Goal: Task Accomplishment & Management: Manage account settings

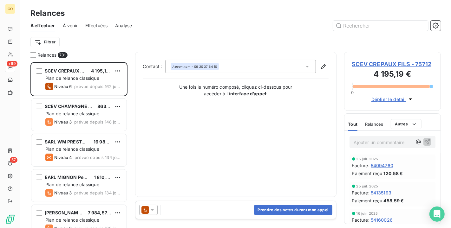
scroll to position [161, 91]
click at [57, 39] on html "CO +99 57 Relances À effectuer À venir Effectuées Analyse Filtrer Relances 731 …" at bounding box center [225, 114] width 451 height 228
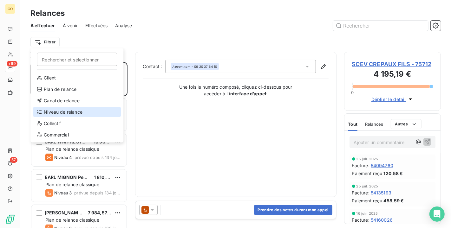
click at [81, 111] on div "Niveau de relance" at bounding box center [77, 112] width 88 height 10
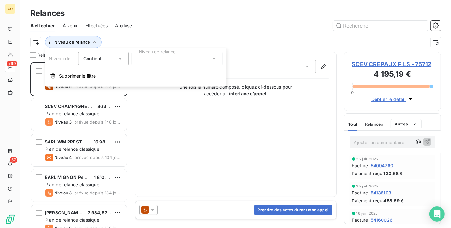
click at [172, 60] on div at bounding box center [176, 58] width 91 height 13
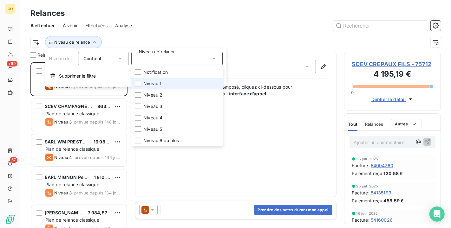
click at [157, 84] on span "Niveau 1" at bounding box center [152, 84] width 18 height 6
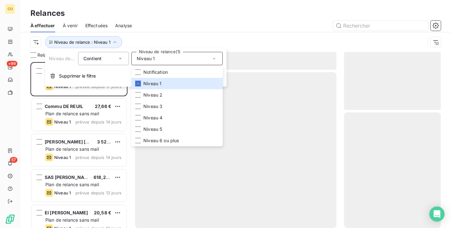
scroll to position [161, 91]
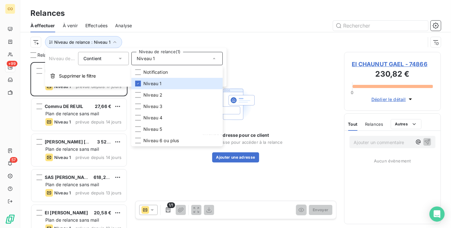
click at [194, 23] on div at bounding box center [290, 26] width 301 height 10
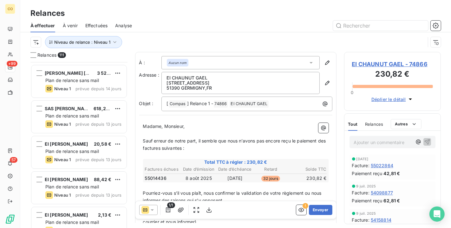
scroll to position [0, 0]
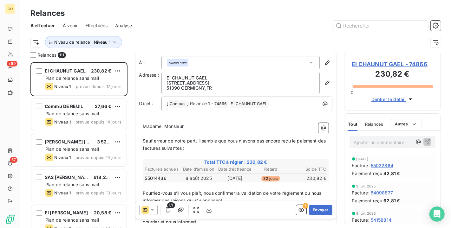
click at [386, 65] on span "EI CHAUNUT GAEL - 74866" at bounding box center [392, 64] width 81 height 9
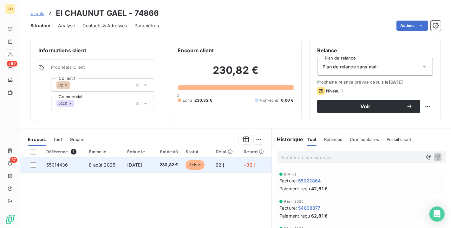
click at [149, 162] on td "[DATE]" at bounding box center [137, 165] width 29 height 15
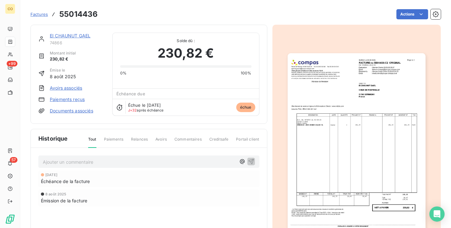
click at [363, 151] on img "button" at bounding box center [357, 150] width 138 height 195
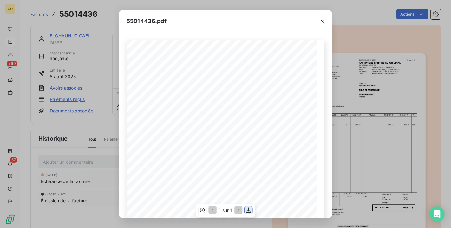
click at [249, 208] on icon "button" at bounding box center [249, 211] width 6 height 6
click at [201, 14] on div "55014436.pdf" at bounding box center [225, 21] width 213 height 22
click at [324, 21] on icon "button" at bounding box center [322, 21] width 6 height 6
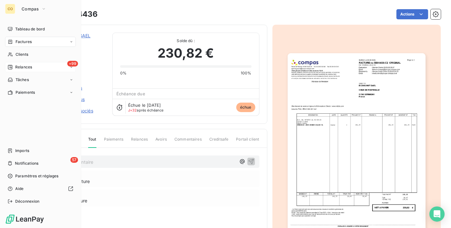
click at [23, 64] on span "Relances" at bounding box center [23, 67] width 17 height 6
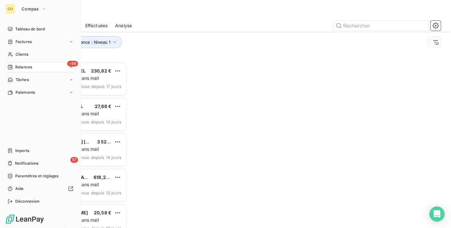
scroll to position [161, 91]
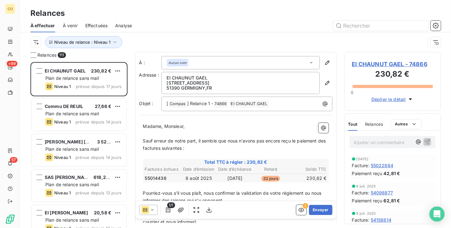
click at [381, 67] on span "EI CHAUNUT GAEL - 74866" at bounding box center [392, 64] width 81 height 9
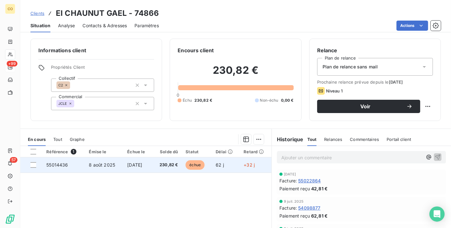
click at [167, 167] on span "230,82 €" at bounding box center [167, 165] width 22 height 6
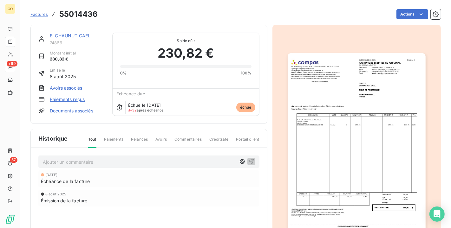
click at [353, 195] on img "button" at bounding box center [357, 150] width 138 height 195
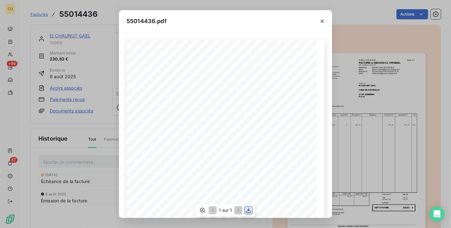
click at [244, 210] on div "1 sur 1" at bounding box center [225, 210] width 59 height 13
click at [249, 209] on icon "button" at bounding box center [248, 210] width 5 height 5
click at [199, 13] on div "55014436.pdf" at bounding box center [225, 21] width 213 height 22
click at [324, 20] on icon "button" at bounding box center [322, 21] width 6 height 6
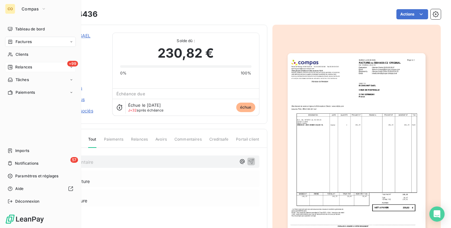
click at [28, 65] on span "Relances" at bounding box center [23, 67] width 17 height 6
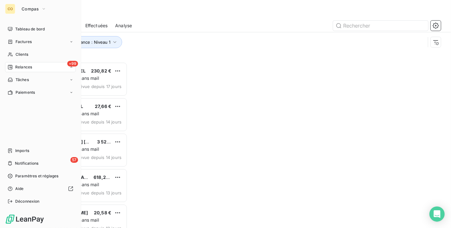
scroll to position [161, 91]
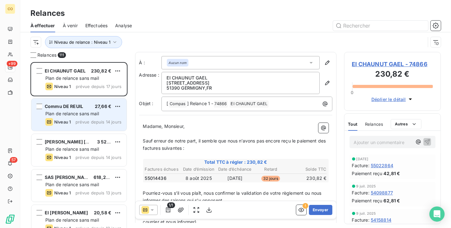
click at [73, 110] on div "Commu DE REUIL 27,66 € Plan de relance sans mail Niveau 1 prévue depuis 14 jours" at bounding box center [78, 115] width 95 height 32
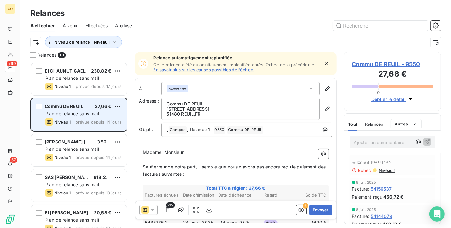
click at [84, 106] on div "Commu DE REUIL 27,66 €" at bounding box center [83, 107] width 76 height 6
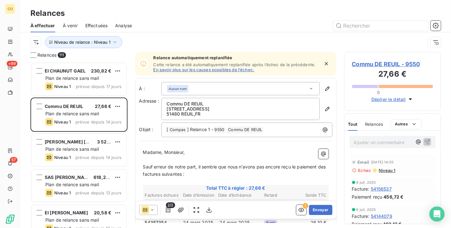
click at [391, 64] on span "Commu DE REUIL - 9550" at bounding box center [392, 64] width 81 height 9
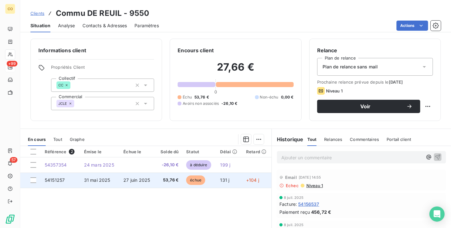
click at [163, 180] on span "53,76 €" at bounding box center [168, 180] width 19 height 6
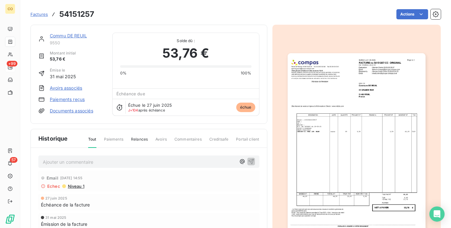
click at [342, 136] on img "button" at bounding box center [357, 150] width 138 height 195
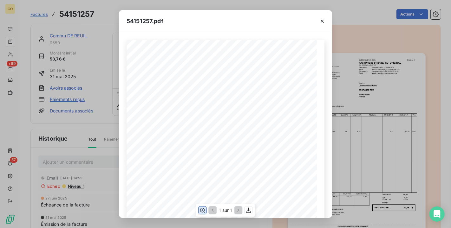
click at [202, 210] on icon "button" at bounding box center [202, 210] width 5 height 5
click at [204, 212] on icon "button" at bounding box center [202, 210] width 5 height 5
click at [324, 19] on icon "button" at bounding box center [322, 21] width 6 height 6
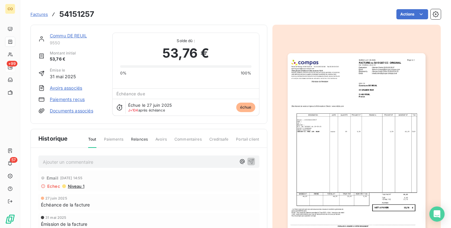
click at [79, 37] on link "Commu DE REUIL" at bounding box center [68, 35] width 37 height 5
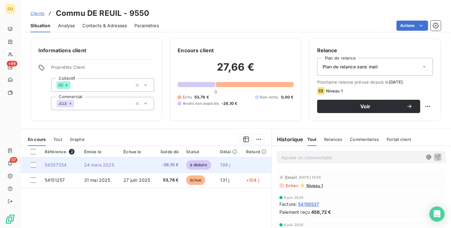
click at [116, 169] on td "24 mars 2025" at bounding box center [99, 165] width 39 height 15
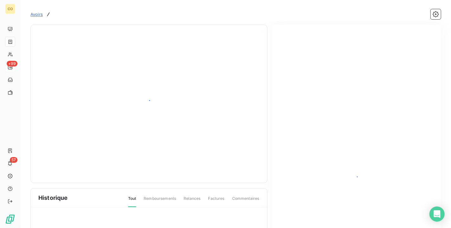
click at [119, 164] on div at bounding box center [148, 104] width 221 height 143
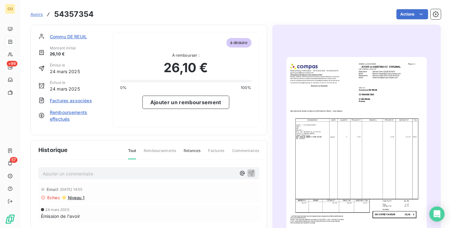
click at [311, 132] on img "button" at bounding box center [357, 156] width 141 height 199
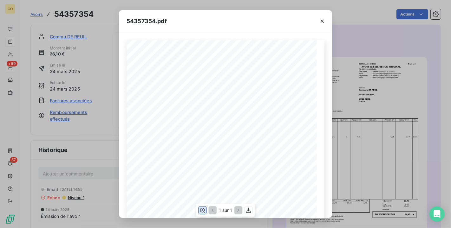
click at [203, 211] on icon "button" at bounding box center [202, 211] width 6 height 6
click at [325, 22] on icon "button" at bounding box center [322, 21] width 6 height 6
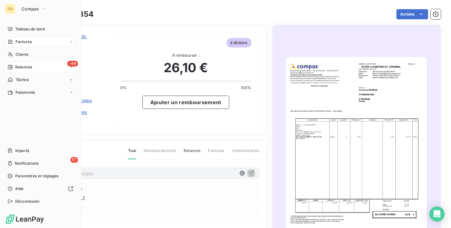
click at [18, 40] on span "Factures" at bounding box center [24, 42] width 16 height 6
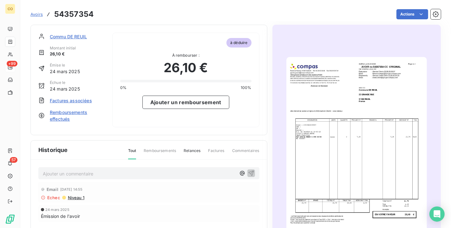
click at [74, 36] on span "Commu DE REUIL" at bounding box center [68, 36] width 37 height 7
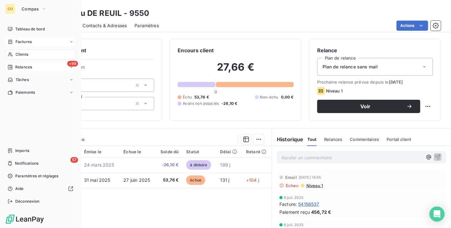
click at [17, 64] on div "+99 Relances" at bounding box center [40, 67] width 71 height 10
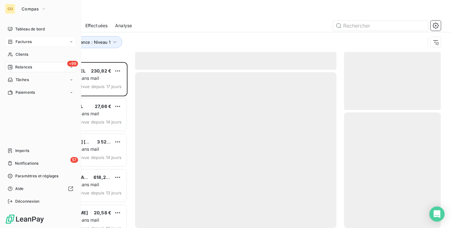
scroll to position [161, 91]
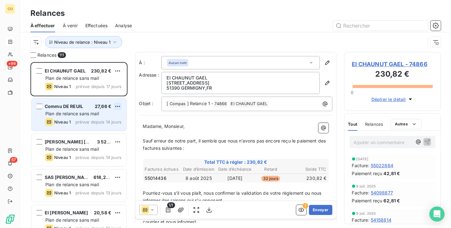
click at [121, 106] on html "CO +99 57 Relances À effectuer À venir Effectuées Analyse Niveau de relance : N…" at bounding box center [225, 114] width 451 height 228
click at [109, 123] on div "Replanifier cette action" at bounding box center [90, 119] width 57 height 10
select select "9"
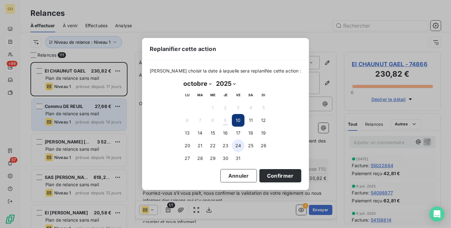
click at [237, 145] on button "24" at bounding box center [238, 146] width 13 height 13
click at [273, 173] on button "Confirmer" at bounding box center [281, 175] width 42 height 13
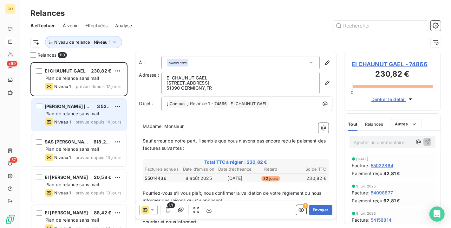
click at [83, 109] on span "[PERSON_NAME] [PERSON_NAME]" at bounding box center [83, 106] width 77 height 5
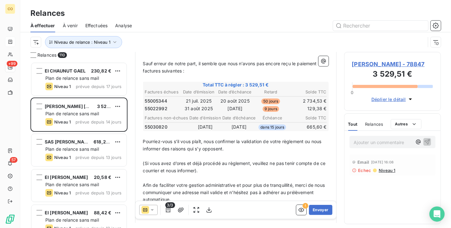
scroll to position [106, 0]
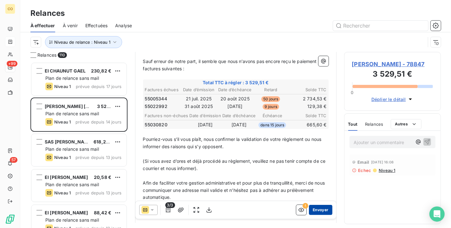
click at [319, 209] on button "Envoyer" at bounding box center [320, 210] width 23 height 10
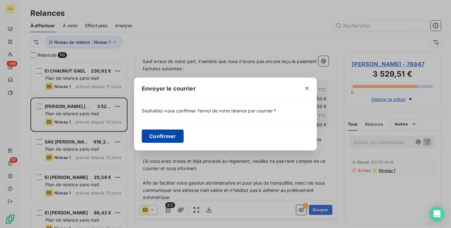
click at [162, 134] on button "Confirmer" at bounding box center [163, 136] width 42 height 13
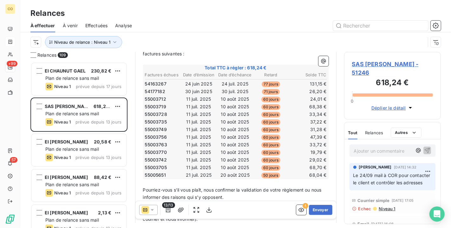
scroll to position [142, 0]
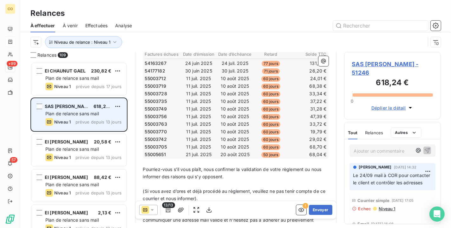
click at [123, 106] on div "SAS [PERSON_NAME] 618,24 € Plan de relance sans mail Niveau 1 prévue depuis 13 …" at bounding box center [78, 115] width 95 height 32
click at [120, 106] on html "CO +99 57 Relances À effectuer À venir Effectuées Analyse Niveau de relance : N…" at bounding box center [225, 114] width 451 height 228
click at [110, 118] on div "Replanifier cette action" at bounding box center [90, 119] width 57 height 10
select select "9"
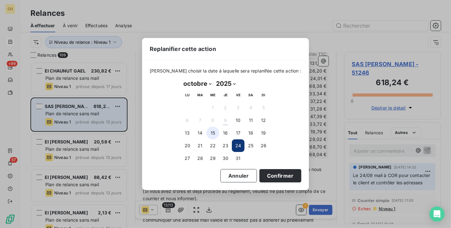
click at [216, 132] on button "15" at bounding box center [213, 133] width 13 height 13
click at [274, 174] on button "Confirmer" at bounding box center [281, 175] width 42 height 13
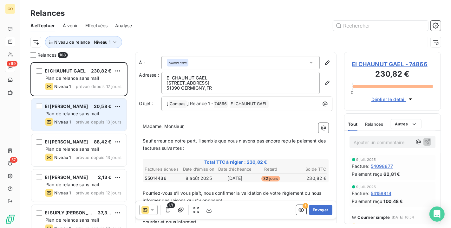
scroll to position [35, 0]
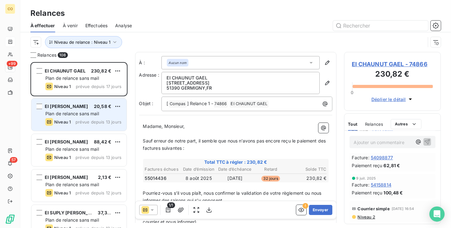
click at [390, 65] on span "EI CHAUNUT GAEL - 74866" at bounding box center [392, 64] width 81 height 9
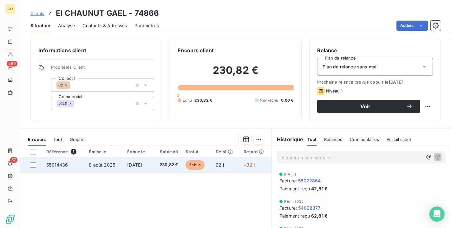
click at [177, 164] on span "230,82 €" at bounding box center [167, 165] width 22 height 6
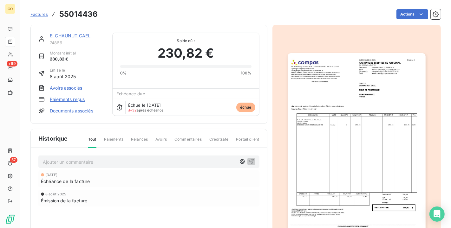
click at [343, 206] on img "button" at bounding box center [357, 150] width 138 height 195
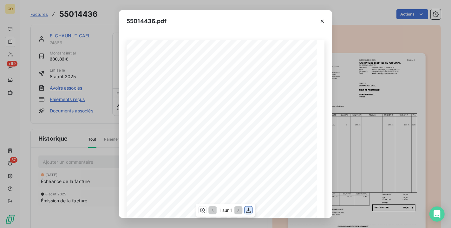
click at [249, 209] on icon "button" at bounding box center [248, 210] width 5 height 5
drag, startPoint x: 204, startPoint y: 22, endPoint x: 244, endPoint y: 17, distance: 40.0
click at [206, 21] on div "55014436.pdf" at bounding box center [225, 21] width 213 height 22
click at [325, 20] on icon "button" at bounding box center [322, 21] width 6 height 6
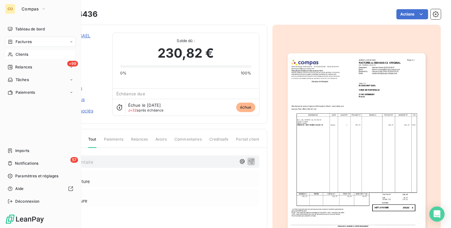
click at [16, 52] on span "Clients" at bounding box center [22, 55] width 13 height 6
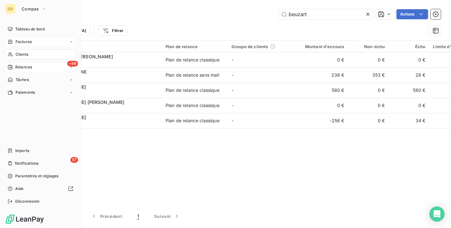
click at [18, 72] on div "+99 Relances" at bounding box center [40, 67] width 71 height 10
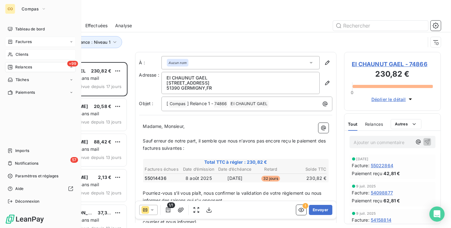
scroll to position [161, 91]
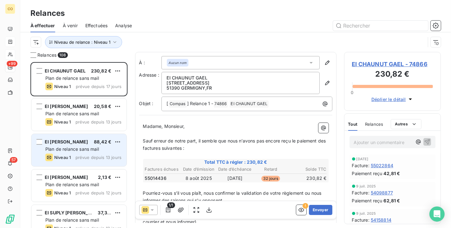
click at [57, 145] on div "EI PATURE Thierry 88,42 € Plan de relance sans mail Niveau 1 prévue depuis 13 j…" at bounding box center [78, 150] width 95 height 32
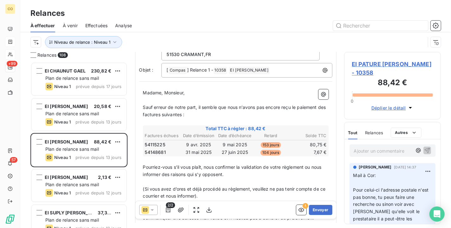
scroll to position [71, 0]
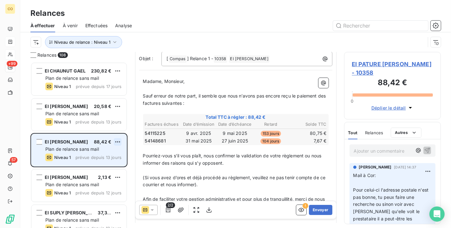
click at [121, 144] on html "CO +99 57 Relances À effectuer À venir Effectuées Analyse Niveau de relance : N…" at bounding box center [225, 114] width 451 height 228
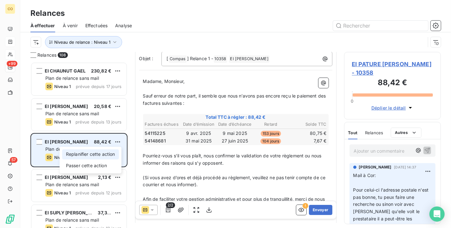
select select "9"
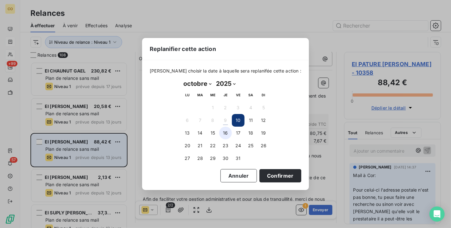
click at [226, 134] on button "16" at bounding box center [225, 133] width 13 height 13
click at [269, 176] on button "Confirmer" at bounding box center [281, 175] width 42 height 13
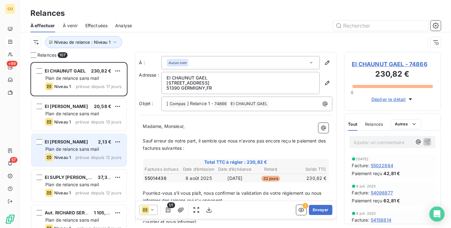
click at [80, 157] on span "prévue depuis 12 jours" at bounding box center [99, 157] width 46 height 5
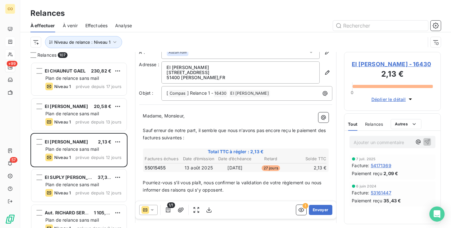
scroll to position [36, 0]
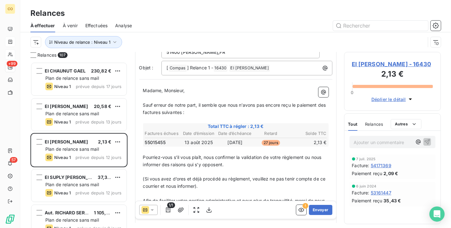
click at [377, 62] on span "EI [PERSON_NAME] - 16430" at bounding box center [392, 64] width 81 height 9
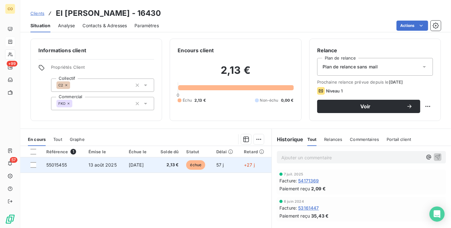
click at [138, 163] on span "[DATE]" at bounding box center [136, 164] width 15 height 5
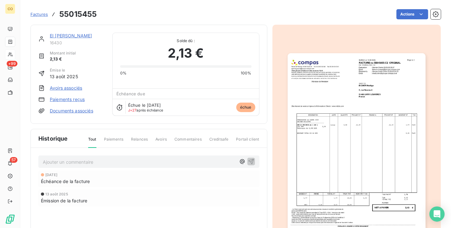
click at [325, 167] on img "button" at bounding box center [357, 150] width 138 height 195
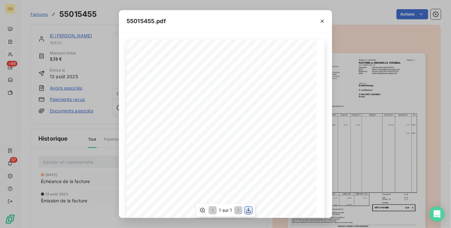
click at [251, 208] on icon "button" at bounding box center [249, 211] width 6 height 6
click at [224, 21] on div "55015455.pdf" at bounding box center [225, 21] width 213 height 22
click at [324, 20] on icon "button" at bounding box center [322, 21] width 3 height 3
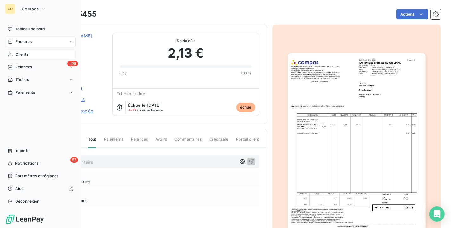
click at [29, 67] on span "Relances" at bounding box center [23, 67] width 17 height 6
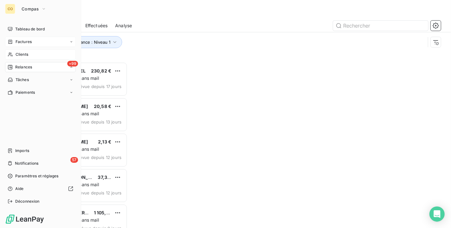
scroll to position [161, 91]
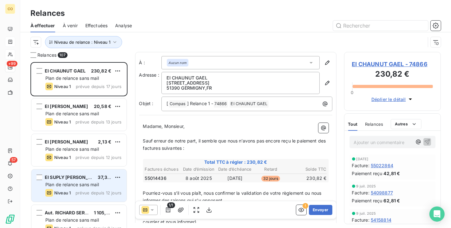
click at [92, 180] on span "EI SUPLY [PERSON_NAME]" at bounding box center [74, 177] width 59 height 5
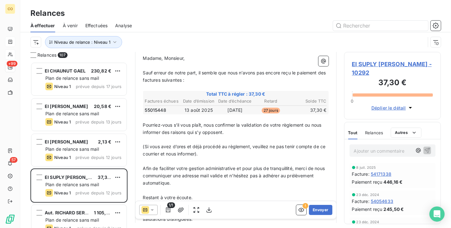
scroll to position [70, 0]
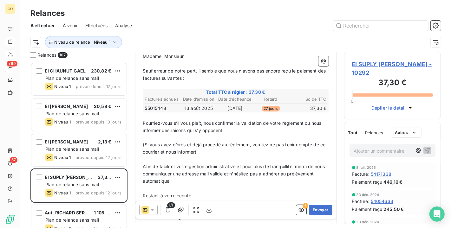
click at [378, 64] on span "EI SUPLY [PERSON_NAME] - 10292" at bounding box center [392, 68] width 81 height 17
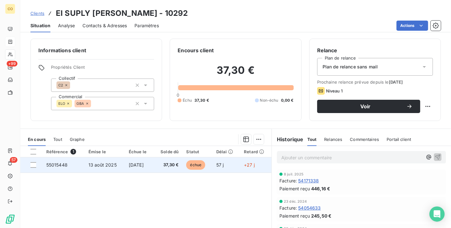
click at [144, 165] on span "[DATE]" at bounding box center [136, 164] width 15 height 5
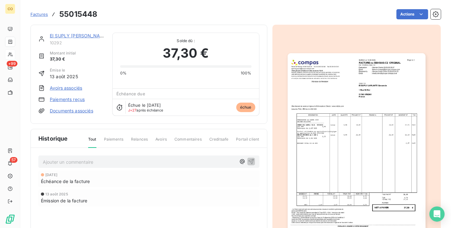
click at [299, 206] on img "button" at bounding box center [357, 150] width 138 height 195
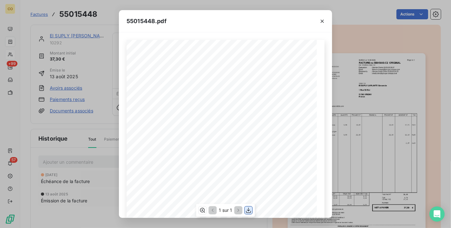
click at [250, 208] on icon "button" at bounding box center [249, 211] width 6 height 6
click at [209, 22] on div "55015448.pdf" at bounding box center [225, 21] width 213 height 22
click at [327, 21] on button "button" at bounding box center [322, 21] width 10 height 10
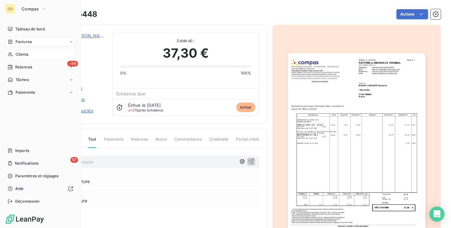
click at [21, 56] on span "Clients" at bounding box center [22, 55] width 13 height 6
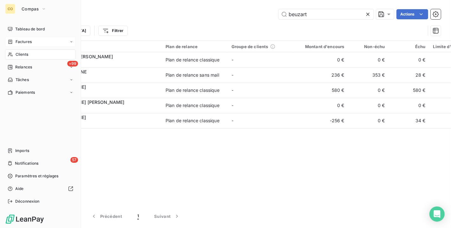
click at [17, 67] on span "Relances" at bounding box center [23, 67] width 17 height 6
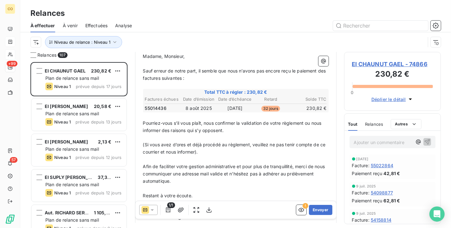
scroll to position [70, 0]
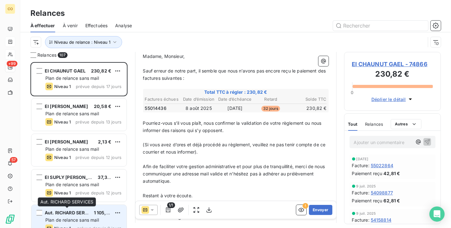
click at [81, 214] on span "Aut. RICHARD SERVICES" at bounding box center [72, 212] width 54 height 5
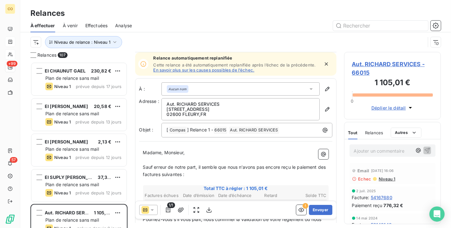
scroll to position [70, 0]
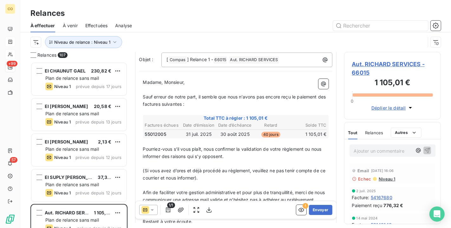
click at [383, 59] on div "Aut. [PERSON_NAME] SERVICES - 66015 1 105,01 € 0 Déplier le détail" at bounding box center [392, 86] width 97 height 68
click at [381, 66] on span "Aut. RICHARD SERVICES - 66015" at bounding box center [392, 68] width 81 height 17
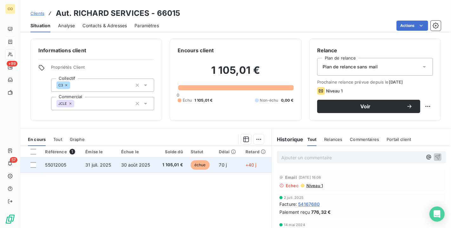
click at [152, 169] on td "30 août 2025" at bounding box center [136, 165] width 39 height 15
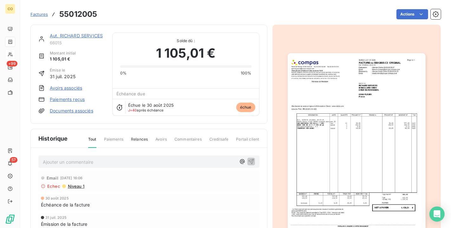
click at [322, 152] on img "button" at bounding box center [357, 150] width 138 height 195
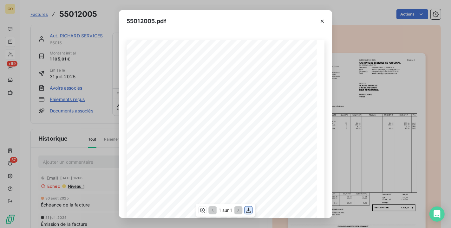
click at [251, 210] on icon "button" at bounding box center [249, 211] width 6 height 6
click at [214, 12] on div "55012005.pdf" at bounding box center [225, 21] width 213 height 22
click at [324, 22] on icon "button" at bounding box center [322, 21] width 6 height 6
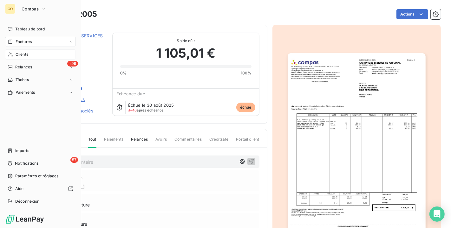
click at [27, 64] on span "Relances" at bounding box center [23, 67] width 17 height 6
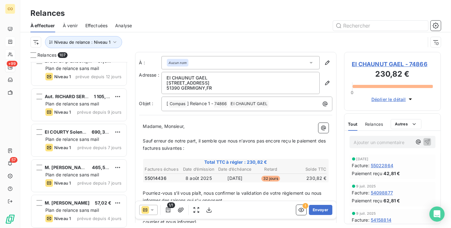
scroll to position [106, 0]
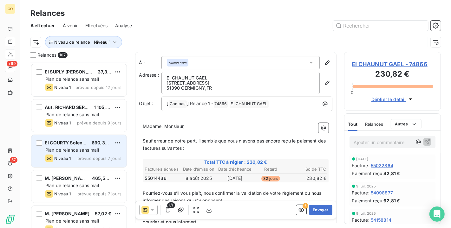
click at [82, 151] on span "Plan de relance sans mail" at bounding box center [72, 150] width 54 height 5
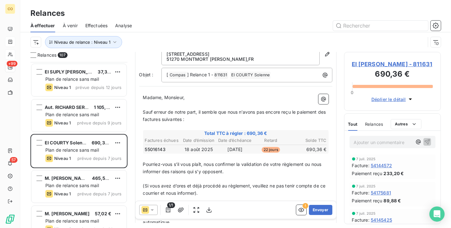
scroll to position [36, 0]
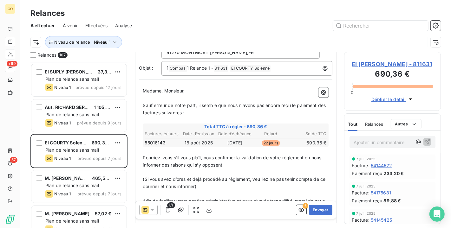
click at [389, 70] on h3 "690,36 €" at bounding box center [392, 75] width 81 height 13
click at [383, 65] on span "EI [PERSON_NAME] - 811631" at bounding box center [392, 64] width 81 height 9
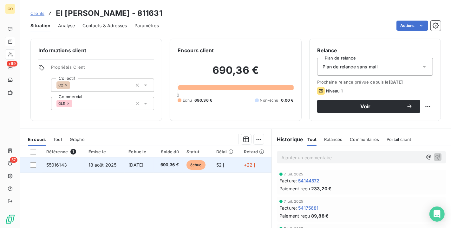
click at [162, 160] on td "690,36 €" at bounding box center [168, 165] width 29 height 15
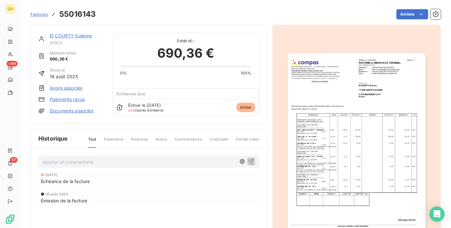
click at [360, 173] on img "button" at bounding box center [357, 150] width 138 height 195
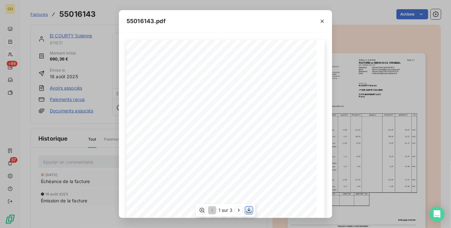
click at [249, 209] on icon "button" at bounding box center [249, 210] width 5 height 5
click at [216, 24] on div "55016143.pdf" at bounding box center [225, 21] width 213 height 22
click at [239, 208] on icon "button" at bounding box center [239, 211] width 6 height 6
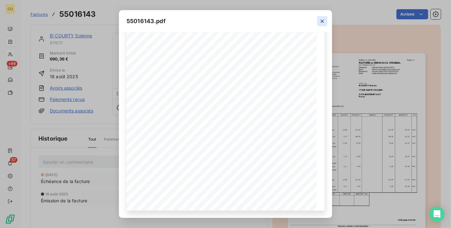
click at [322, 22] on icon "button" at bounding box center [322, 21] width 6 height 6
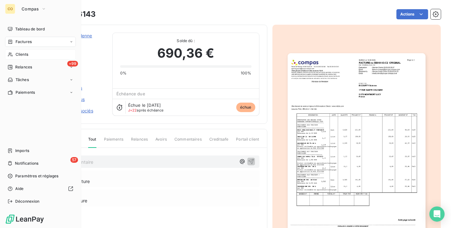
click at [15, 54] on div "Clients" at bounding box center [40, 55] width 71 height 10
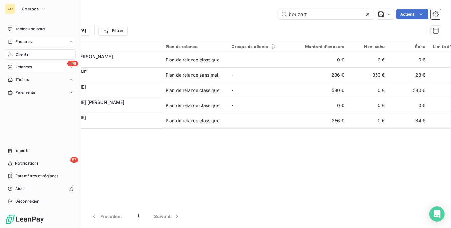
click at [17, 68] on span "Relances" at bounding box center [23, 67] width 17 height 6
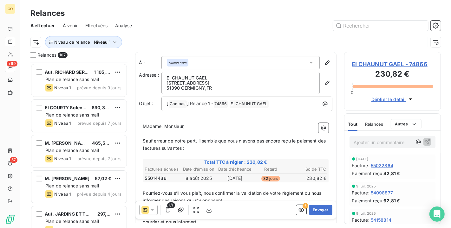
scroll to position [247, 0]
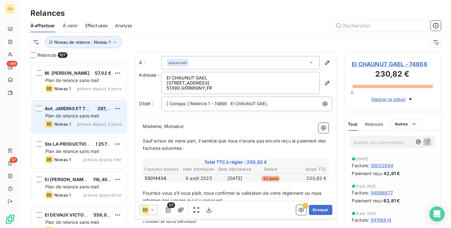
click at [71, 108] on span "Aut. JARDINS ET TERRASSES" at bounding box center [77, 108] width 64 height 5
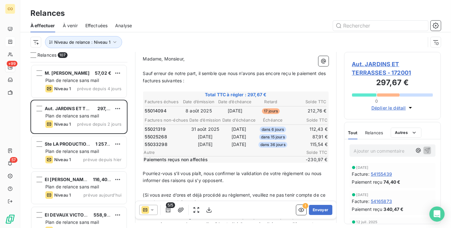
scroll to position [35, 0]
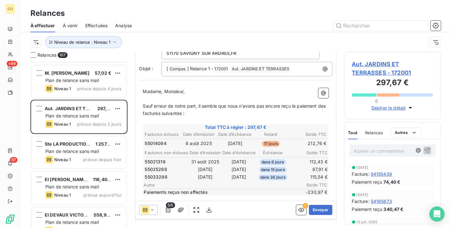
click at [365, 69] on span "Aut. JARDINS ET TERRASSES - 172001" at bounding box center [392, 68] width 81 height 17
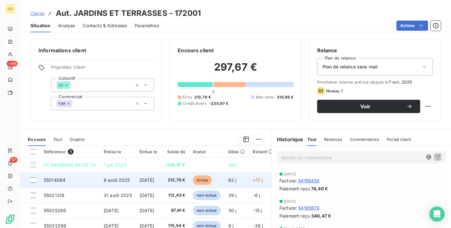
click at [153, 182] on span "[DATE]" at bounding box center [147, 180] width 15 height 5
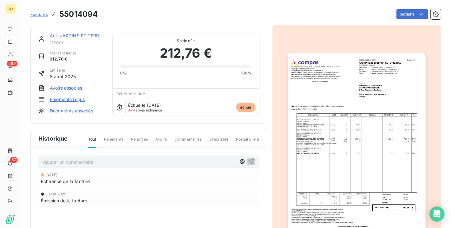
click at [339, 162] on img "button" at bounding box center [357, 150] width 138 height 195
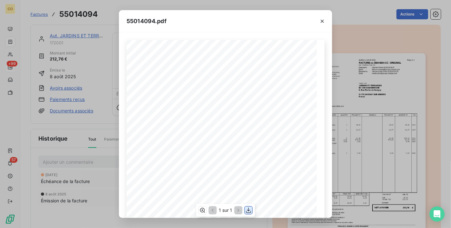
click at [246, 208] on icon "button" at bounding box center [249, 211] width 6 height 6
click at [218, 32] on div "55014094.pdf" at bounding box center [225, 21] width 213 height 22
click at [322, 20] on icon "button" at bounding box center [322, 21] width 6 height 6
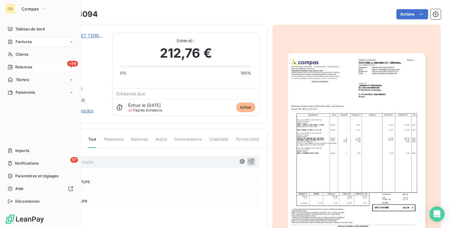
click at [23, 67] on span "Relances" at bounding box center [23, 67] width 17 height 6
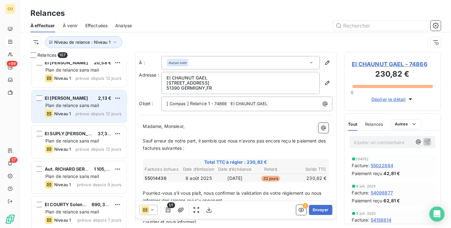
scroll to position [106, 0]
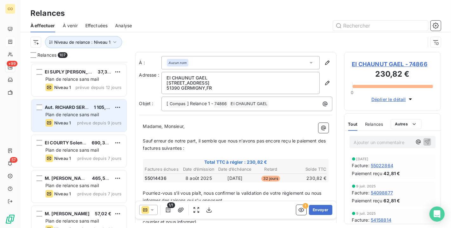
click at [89, 117] on div "Plan de relance sans mail" at bounding box center [83, 115] width 76 height 6
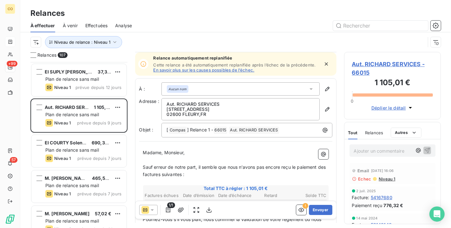
scroll to position [106, 0]
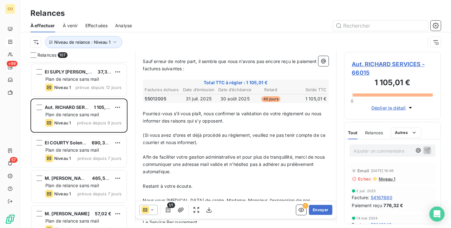
click at [399, 63] on span "Aut. RICHARD SERVICES - 66015" at bounding box center [392, 68] width 81 height 17
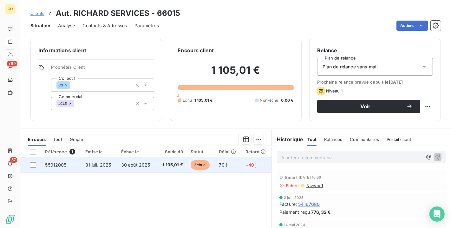
click at [174, 164] on span "1 105,01 €" at bounding box center [172, 165] width 23 height 6
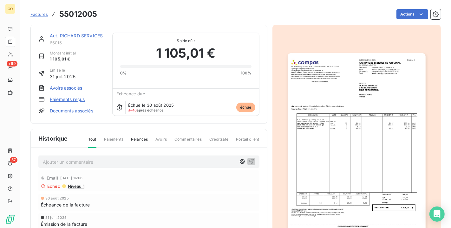
click at [347, 175] on img "button" at bounding box center [357, 150] width 138 height 195
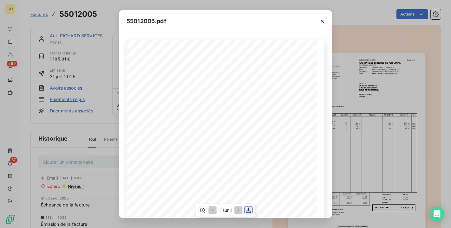
click at [248, 211] on icon "button" at bounding box center [249, 211] width 6 height 6
drag, startPoint x: 220, startPoint y: 16, endPoint x: 247, endPoint y: 10, distance: 27.6
click at [221, 16] on div "55012005.pdf" at bounding box center [225, 21] width 213 height 22
click at [322, 21] on icon "button" at bounding box center [322, 21] width 3 height 3
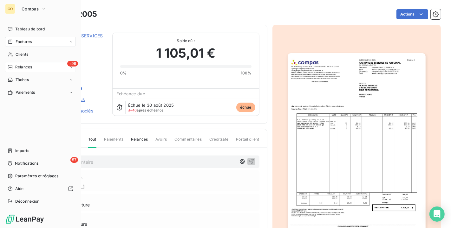
click at [27, 63] on div "+99 Relances" at bounding box center [40, 67] width 71 height 10
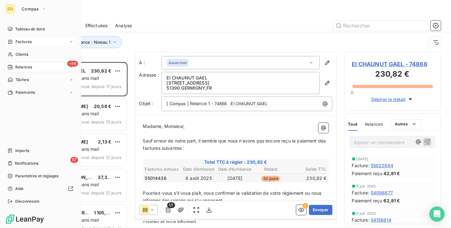
scroll to position [161, 91]
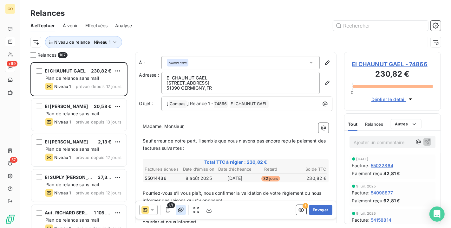
click at [180, 210] on icon "button" at bounding box center [181, 210] width 6 height 6
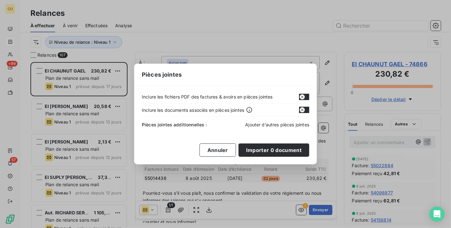
click at [295, 126] on span "Ajouter d’autres pièces jointes" at bounding box center [277, 124] width 64 height 5
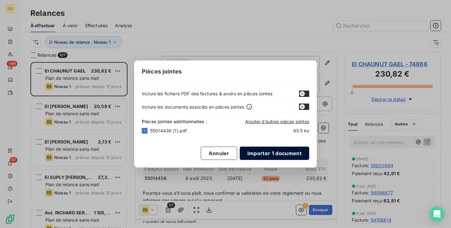
click at [271, 155] on button "Importer 1 document" at bounding box center [274, 153] width 69 height 13
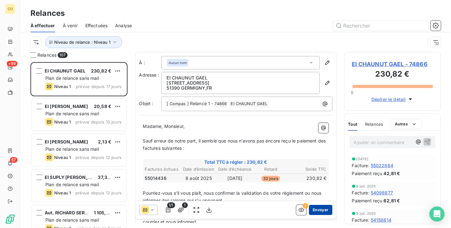
click at [312, 211] on button "Envoyer" at bounding box center [320, 210] width 23 height 10
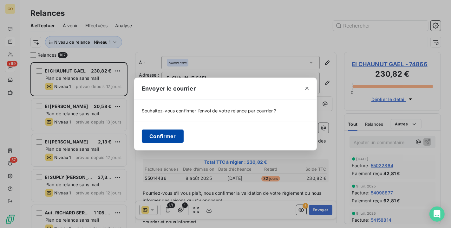
click at [173, 139] on button "Confirmer" at bounding box center [163, 136] width 42 height 13
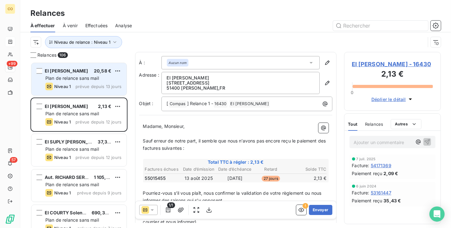
click at [77, 73] on span "EI [PERSON_NAME]" at bounding box center [66, 70] width 43 height 5
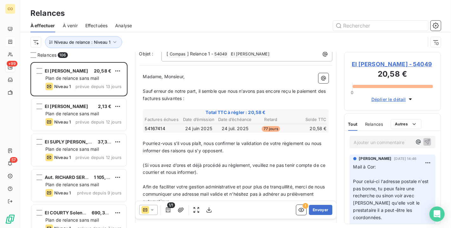
scroll to position [70, 0]
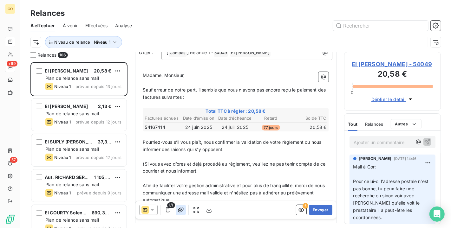
click at [182, 208] on icon "button" at bounding box center [181, 210] width 6 height 6
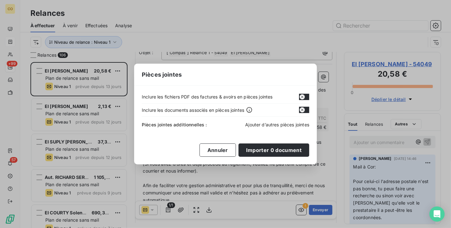
click at [285, 126] on span "Ajouter d’autres pièces jointes" at bounding box center [277, 124] width 64 height 5
click at [225, 153] on button "Annuler" at bounding box center [218, 150] width 36 height 13
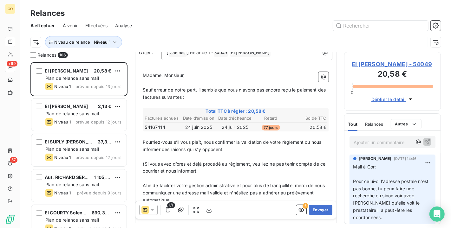
click at [386, 65] on span "EI [PERSON_NAME] - 54049" at bounding box center [392, 64] width 81 height 9
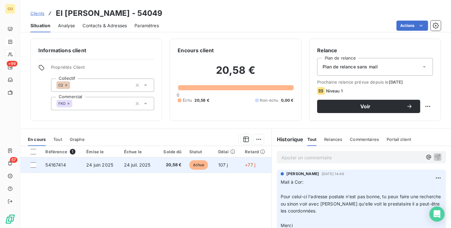
click at [169, 166] on span "20,58 €" at bounding box center [171, 165] width 20 height 6
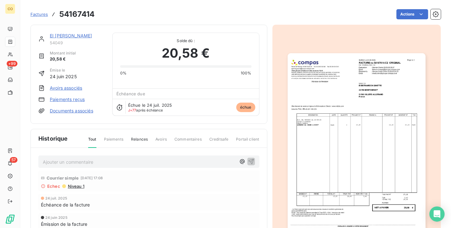
click at [365, 154] on img "button" at bounding box center [357, 150] width 138 height 195
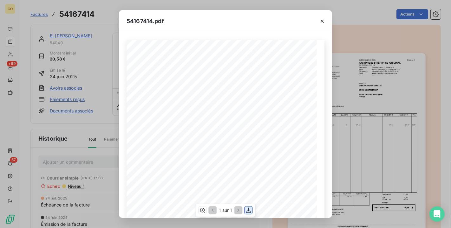
click at [252, 212] on button "button" at bounding box center [249, 211] width 8 height 8
click at [234, 16] on div "54167414.pdf" at bounding box center [225, 21] width 213 height 22
click at [326, 22] on button "button" at bounding box center [322, 21] width 10 height 10
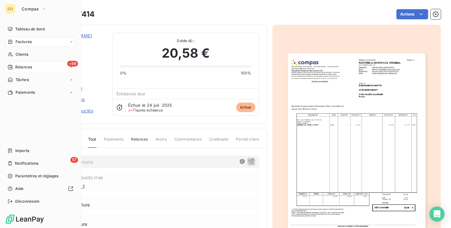
click at [21, 70] on span "Relances" at bounding box center [23, 67] width 17 height 6
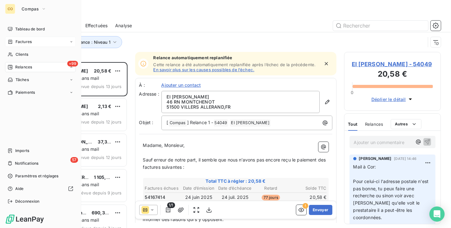
scroll to position [161, 91]
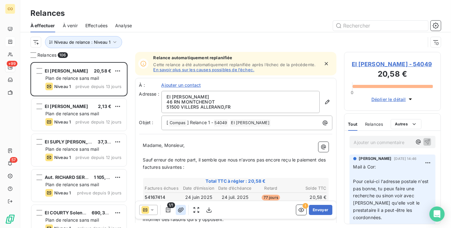
click at [182, 209] on icon "button" at bounding box center [181, 210] width 6 height 6
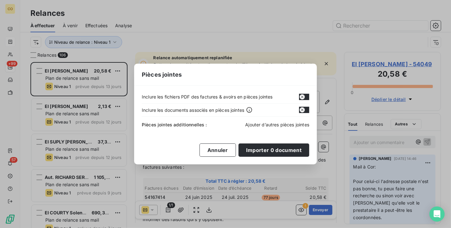
click at [285, 126] on span "Ajouter d’autres pièces jointes" at bounding box center [277, 124] width 64 height 5
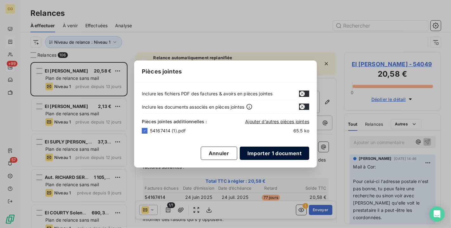
click at [266, 149] on button "Importer 1 document" at bounding box center [274, 153] width 69 height 13
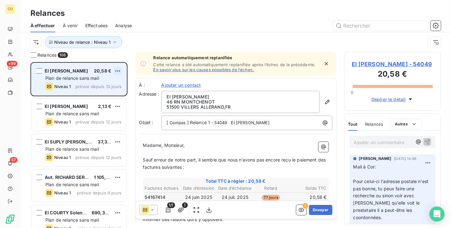
click at [120, 70] on html "CO +99 57 Relances À effectuer À venir Effectuées Analyse Niveau de relance : N…" at bounding box center [225, 114] width 451 height 228
click at [107, 88] on div "Replanifier cette action" at bounding box center [90, 84] width 57 height 10
select select "9"
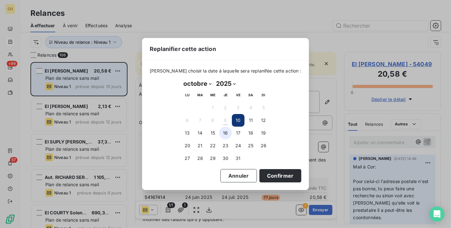
click at [228, 134] on button "16" at bounding box center [225, 133] width 13 height 13
click at [280, 177] on button "Confirmer" at bounding box center [281, 175] width 42 height 13
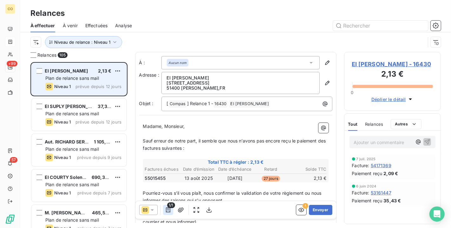
click at [167, 211] on icon "button" at bounding box center [168, 210] width 6 height 6
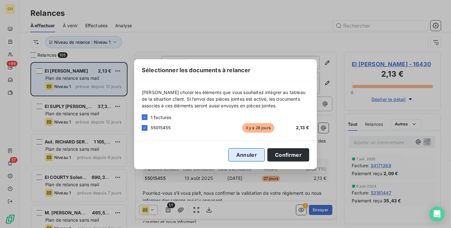
click at [257, 155] on button "Annuler" at bounding box center [246, 155] width 36 height 13
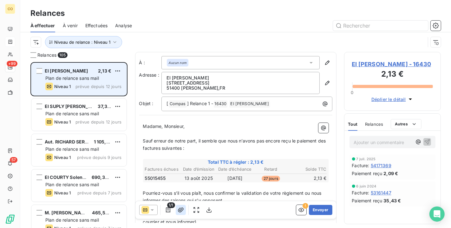
click at [179, 213] on icon "button" at bounding box center [181, 210] width 6 height 6
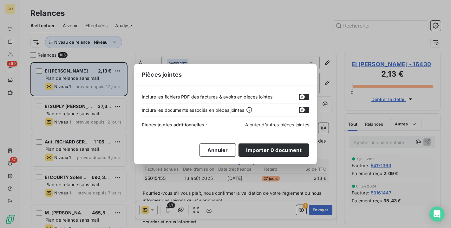
click at [274, 125] on span "Ajouter d’autres pièces jointes" at bounding box center [277, 124] width 64 height 5
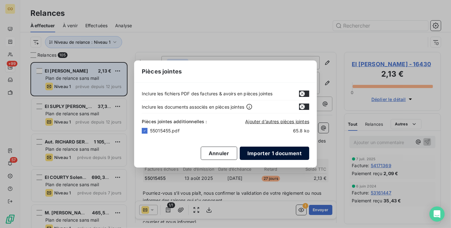
click at [277, 150] on button "Importer 1 document" at bounding box center [274, 153] width 69 height 13
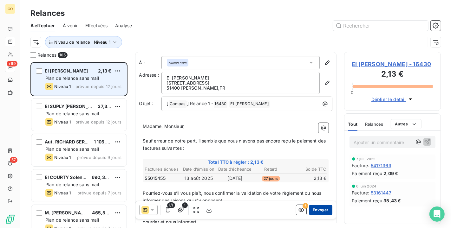
click at [317, 207] on button "Envoyer" at bounding box center [320, 210] width 23 height 10
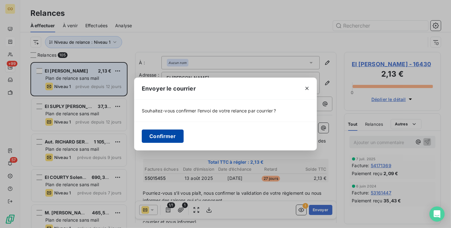
click at [167, 138] on button "Confirmer" at bounding box center [163, 136] width 42 height 13
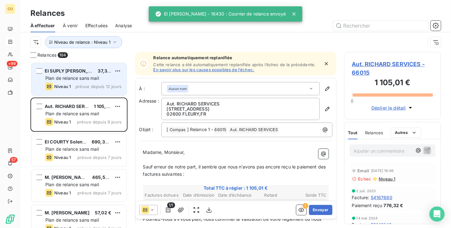
click at [69, 67] on div "EI SUPLY [PERSON_NAME] 37,30 € Plan de relance sans mail Niveau 1 prévue depuis…" at bounding box center [78, 79] width 95 height 32
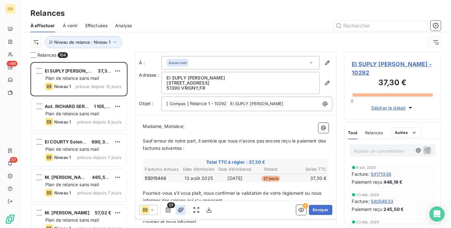
click at [181, 211] on icon "button" at bounding box center [181, 210] width 6 height 6
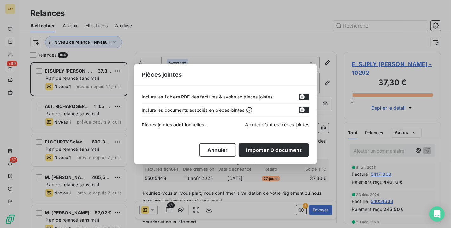
click at [289, 126] on span "Ajouter d’autres pièces jointes" at bounding box center [277, 124] width 64 height 5
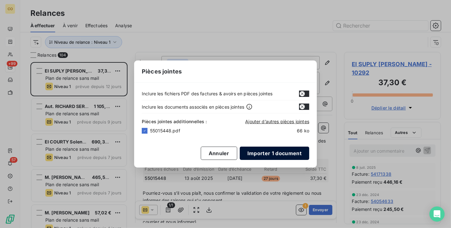
click at [274, 151] on button "Importer 1 document" at bounding box center [274, 153] width 69 height 13
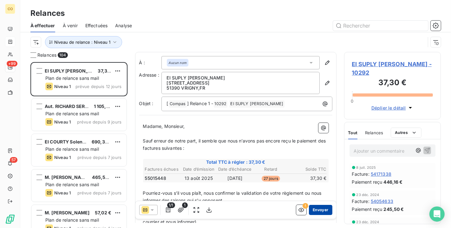
click at [313, 209] on button "Envoyer" at bounding box center [320, 210] width 23 height 10
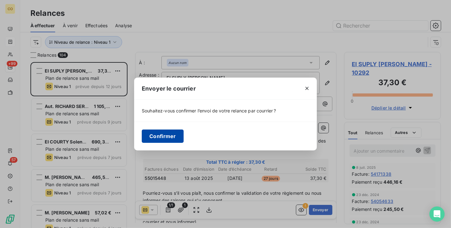
click at [155, 136] on button "Confirmer" at bounding box center [163, 136] width 42 height 13
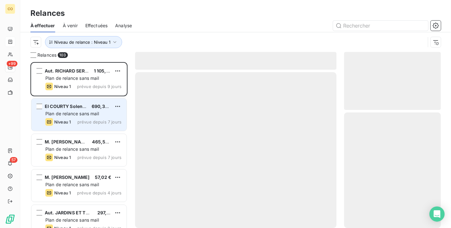
click at [72, 112] on span "Plan de relance sans mail" at bounding box center [72, 113] width 54 height 5
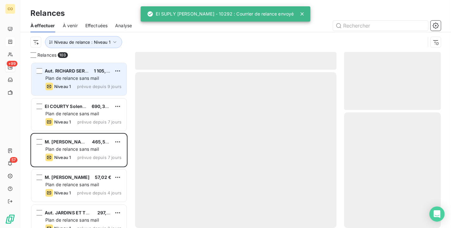
click at [72, 84] on div "Niveau 1 prévue depuis 9 jours" at bounding box center [83, 87] width 76 height 8
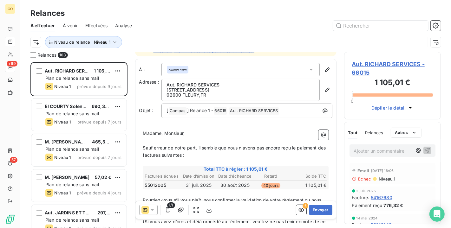
scroll to position [35, 0]
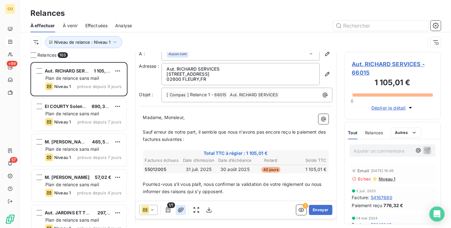
click at [179, 211] on icon "button" at bounding box center [181, 210] width 6 height 5
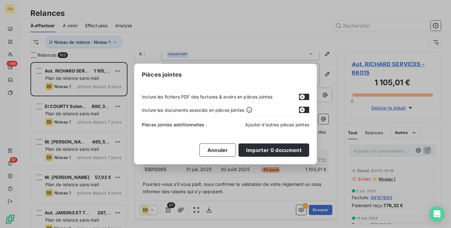
click at [289, 123] on span "Ajouter d’autres pièces jointes" at bounding box center [277, 124] width 64 height 5
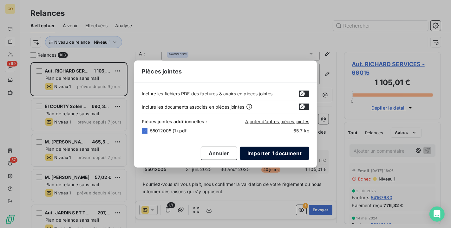
click at [287, 153] on button "Importer 1 document" at bounding box center [274, 153] width 69 height 13
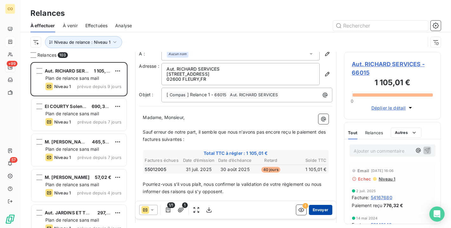
click at [313, 208] on button "Envoyer" at bounding box center [320, 210] width 23 height 10
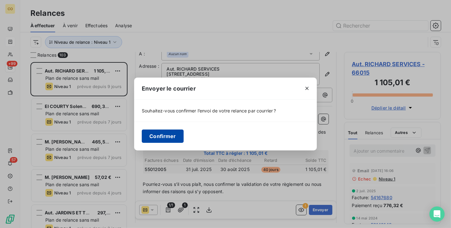
click at [159, 136] on button "Confirmer" at bounding box center [163, 136] width 42 height 13
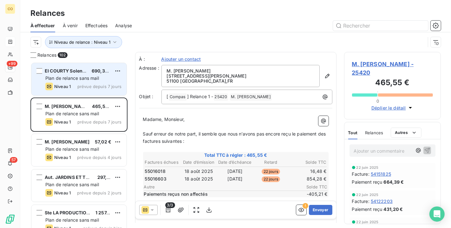
click at [63, 78] on span "Plan de relance sans mail" at bounding box center [72, 78] width 54 height 5
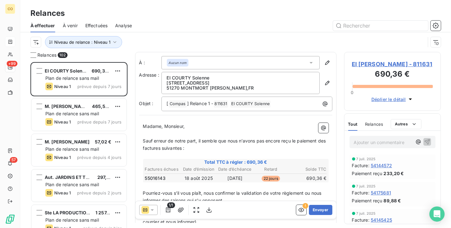
scroll to position [1, 0]
click at [180, 209] on icon "button" at bounding box center [181, 210] width 6 height 5
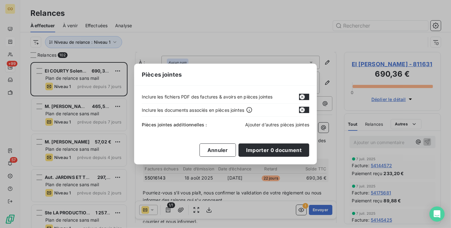
click at [274, 127] on span "Ajouter d’autres pièces jointes" at bounding box center [277, 124] width 64 height 5
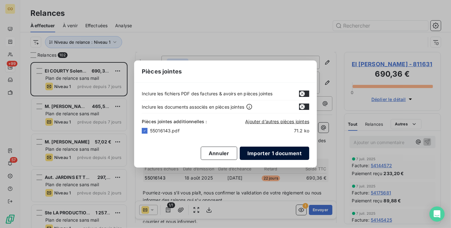
click at [275, 154] on button "Importer 1 document" at bounding box center [274, 153] width 69 height 13
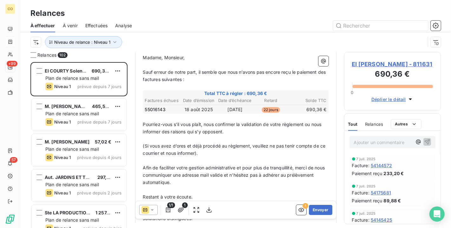
scroll to position [71, 0]
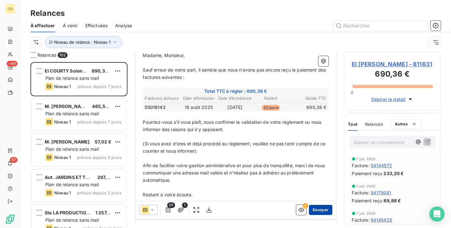
click at [317, 210] on button "Envoyer" at bounding box center [320, 210] width 23 height 10
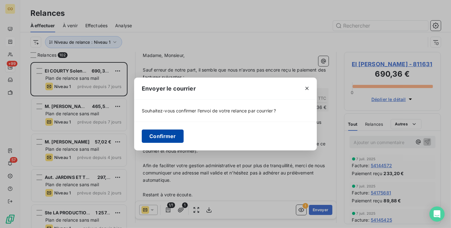
click at [154, 137] on button "Confirmer" at bounding box center [163, 136] width 42 height 13
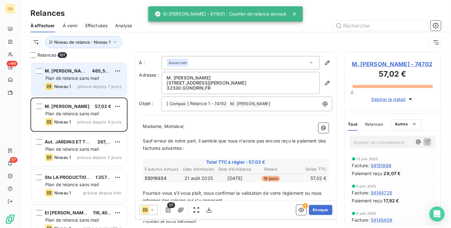
click at [98, 83] on div "Niveau 1 prévue depuis 7 jours" at bounding box center [83, 87] width 76 height 8
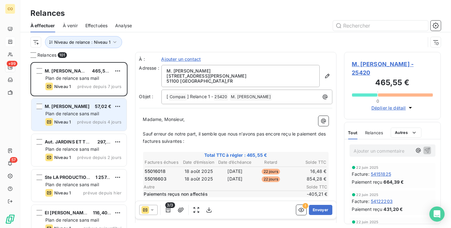
click at [68, 120] on span "Niveau 1" at bounding box center [62, 122] width 17 height 5
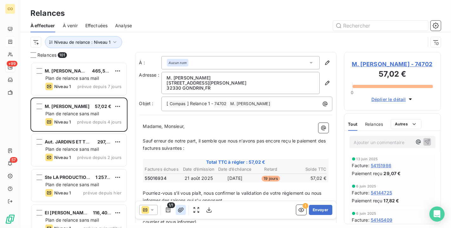
click at [178, 208] on icon "button" at bounding box center [181, 210] width 6 height 6
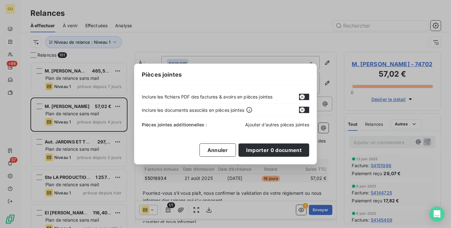
click at [274, 123] on span "Ajouter d’autres pièces jointes" at bounding box center [277, 124] width 64 height 5
click at [215, 150] on button "Annuler" at bounding box center [218, 150] width 36 height 13
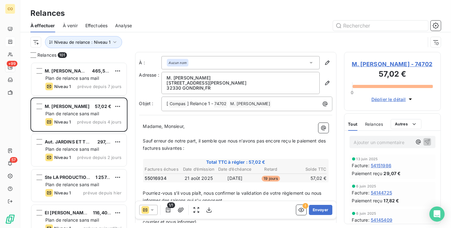
click at [391, 62] on span "M. [PERSON_NAME] - 74702" at bounding box center [392, 64] width 81 height 9
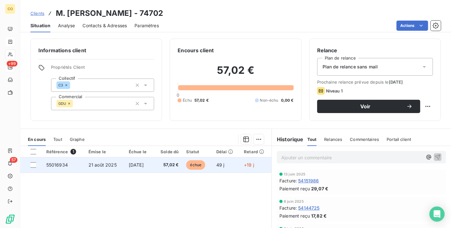
click at [142, 161] on td "[DATE]" at bounding box center [139, 165] width 29 height 15
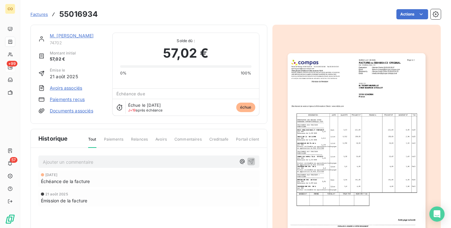
click at [346, 192] on img "button" at bounding box center [357, 150] width 138 height 195
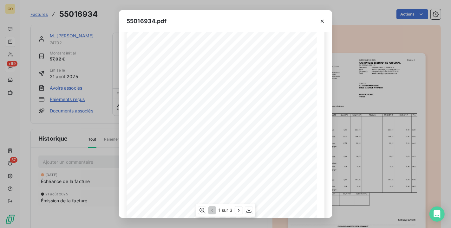
scroll to position [98, 0]
click at [250, 212] on icon "button" at bounding box center [249, 211] width 6 height 6
click at [221, 17] on div "55016934.pdf" at bounding box center [225, 21] width 213 height 22
click at [319, 20] on button "button" at bounding box center [322, 21] width 10 height 10
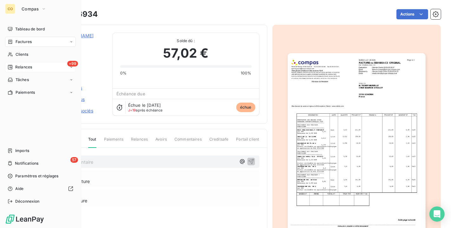
click at [24, 67] on span "Relances" at bounding box center [23, 67] width 17 height 6
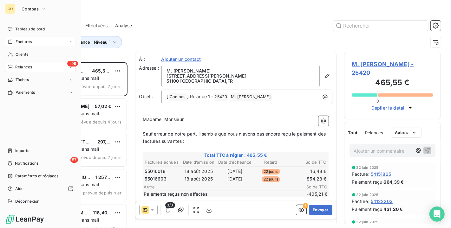
scroll to position [161, 91]
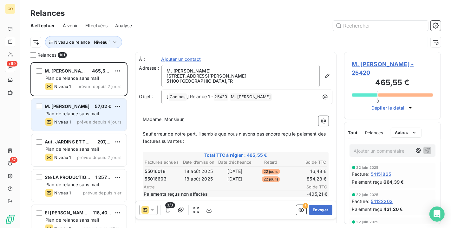
click at [79, 105] on span "M. [PERSON_NAME]" at bounding box center [67, 106] width 45 height 5
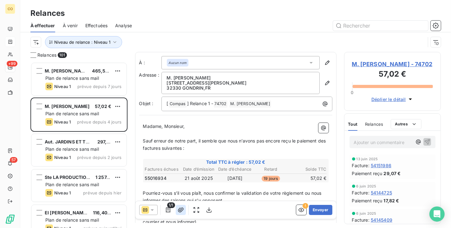
click at [179, 208] on icon "button" at bounding box center [181, 210] width 6 height 6
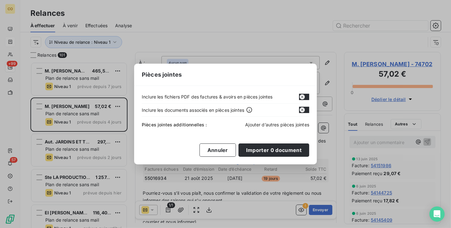
click at [295, 126] on span "Ajouter d’autres pièces jointes" at bounding box center [277, 124] width 64 height 5
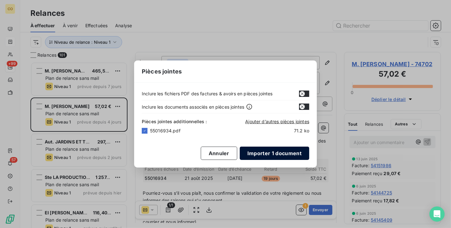
click at [278, 152] on button "Importer 1 document" at bounding box center [274, 153] width 69 height 13
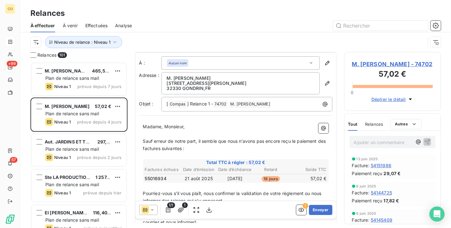
scroll to position [35, 0]
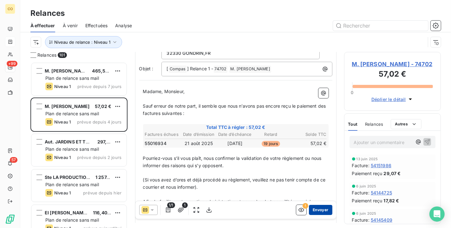
click at [315, 209] on button "Envoyer" at bounding box center [320, 210] width 23 height 10
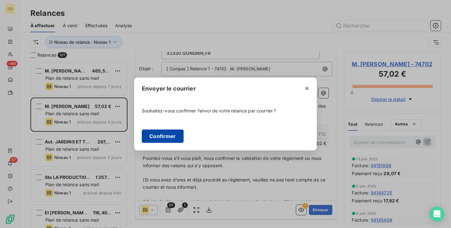
click at [168, 138] on button "Confirmer" at bounding box center [163, 136] width 42 height 13
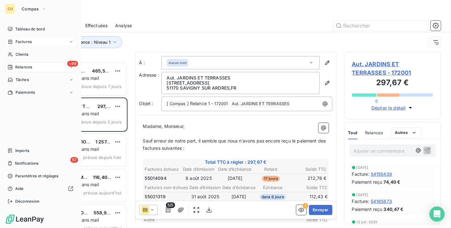
click at [76, 78] on div "CO Compas Tableau de bord Factures Clients +99 Relances Tâches Paiements Import…" at bounding box center [40, 114] width 81 height 228
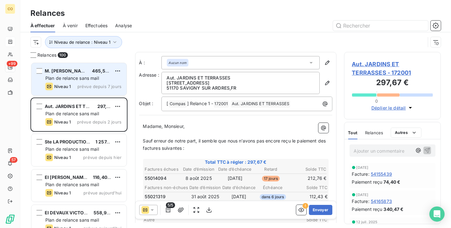
click at [92, 77] on span "Plan de relance sans mail" at bounding box center [72, 78] width 54 height 5
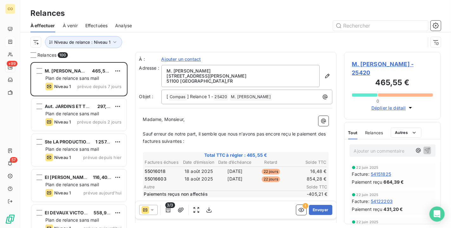
click at [395, 64] on span "M. [PERSON_NAME] - 25420" at bounding box center [392, 68] width 81 height 17
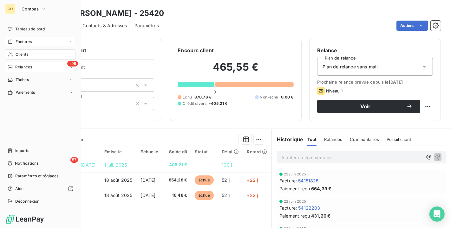
click at [13, 52] on icon at bounding box center [10, 54] width 5 height 5
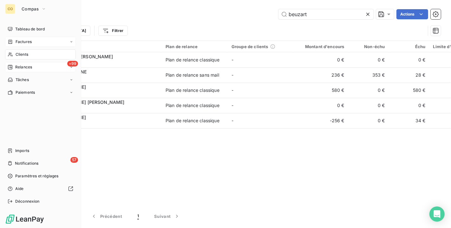
click at [22, 68] on span "Relances" at bounding box center [23, 67] width 17 height 6
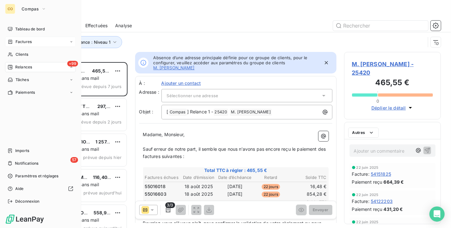
scroll to position [161, 91]
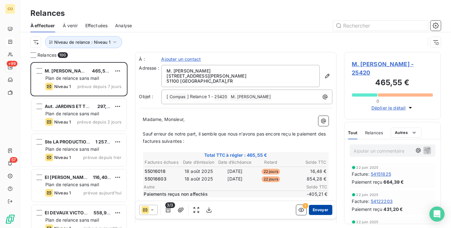
click at [314, 210] on button "Envoyer" at bounding box center [320, 210] width 23 height 10
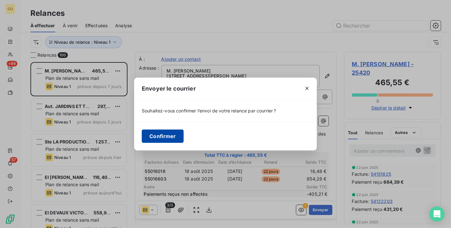
click at [174, 139] on button "Confirmer" at bounding box center [163, 136] width 42 height 13
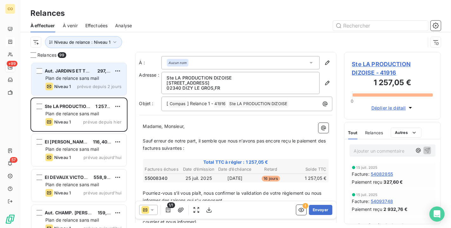
click at [90, 76] on span "Plan de relance sans mail" at bounding box center [72, 78] width 54 height 5
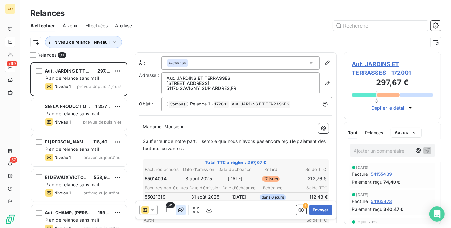
click at [179, 211] on icon "button" at bounding box center [181, 210] width 6 height 5
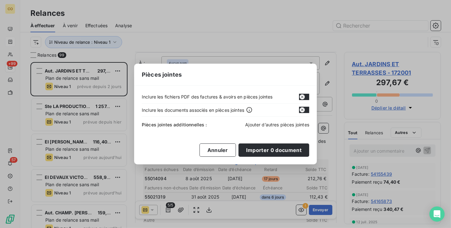
click at [282, 123] on span "Ajouter d’autres pièces jointes" at bounding box center [277, 124] width 64 height 5
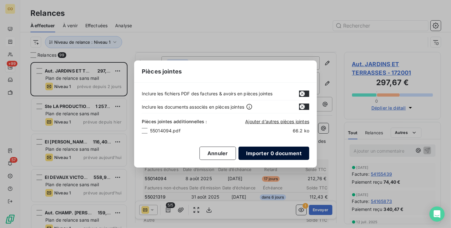
click at [281, 153] on button "Importer 0 document" at bounding box center [274, 153] width 71 height 13
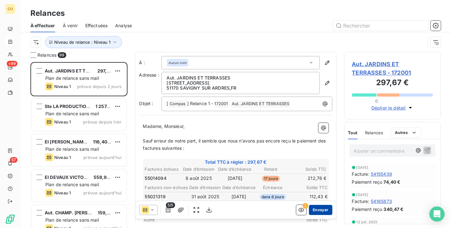
click at [317, 209] on button "Envoyer" at bounding box center [320, 210] width 23 height 10
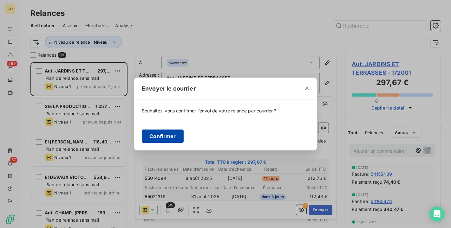
click at [163, 138] on button "Confirmer" at bounding box center [163, 136] width 42 height 13
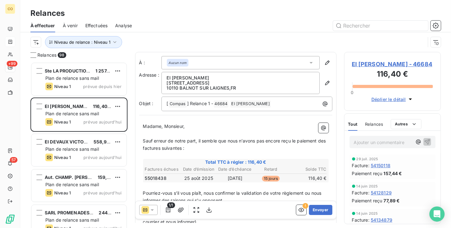
click at [99, 24] on span "Effectuées" at bounding box center [96, 26] width 23 height 6
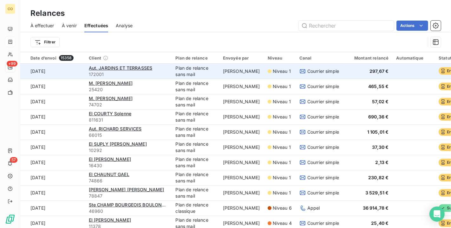
click at [285, 71] on span "Niveau 1" at bounding box center [282, 71] width 18 height 6
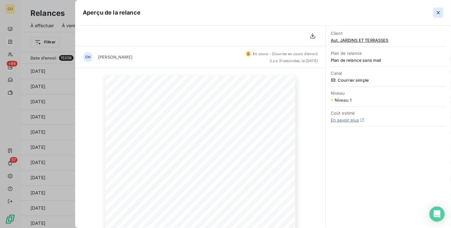
click at [443, 10] on button "button" at bounding box center [438, 13] width 10 height 10
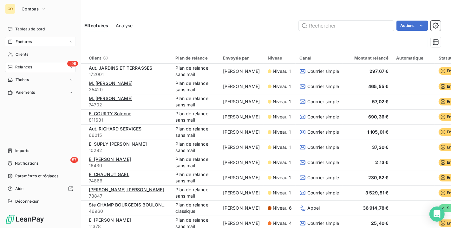
click at [30, 68] on span "Relances" at bounding box center [23, 67] width 17 height 6
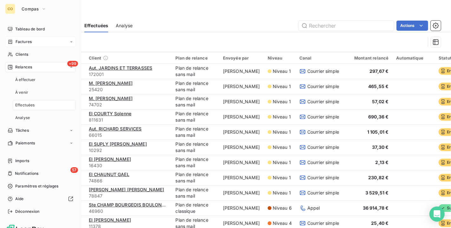
click at [30, 66] on span "Relances" at bounding box center [23, 67] width 17 height 6
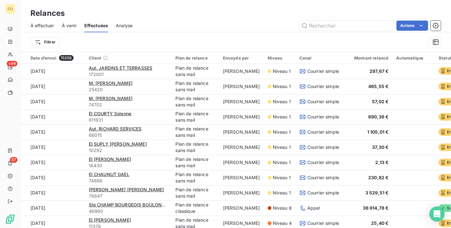
click at [194, 8] on div "Relances" at bounding box center [235, 13] width 431 height 11
click at [39, 28] on span "À effectuer" at bounding box center [42, 26] width 24 height 6
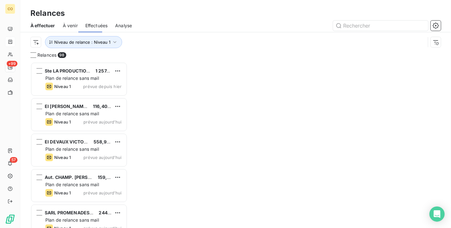
scroll to position [161, 91]
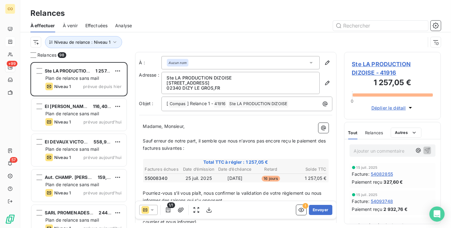
click at [193, 25] on div at bounding box center [290, 26] width 301 height 10
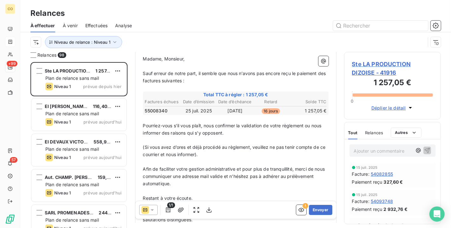
scroll to position [70, 0]
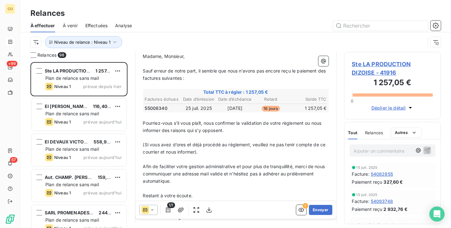
click at [379, 69] on span "Ste LA PRODUCTION DIZOISE - 41916" at bounding box center [392, 68] width 81 height 17
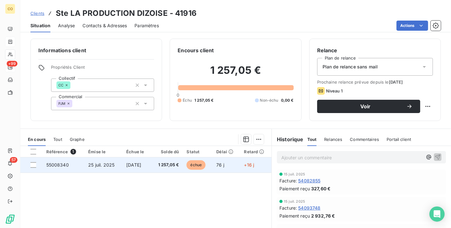
click at [157, 162] on td "1 257,05 €" at bounding box center [167, 165] width 32 height 15
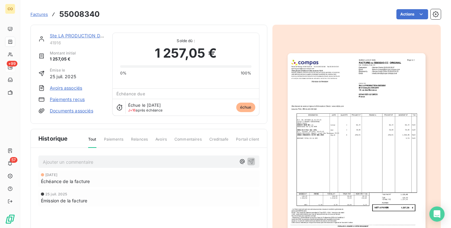
click at [378, 189] on img "button" at bounding box center [357, 150] width 138 height 195
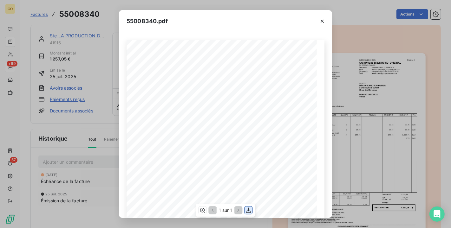
click at [252, 208] on icon "button" at bounding box center [249, 211] width 6 height 6
click at [250, 211] on icon "button" at bounding box center [249, 211] width 6 height 6
click at [190, 21] on div "55008340.pdf" at bounding box center [225, 21] width 213 height 22
click at [321, 19] on icon "button" at bounding box center [322, 21] width 6 height 6
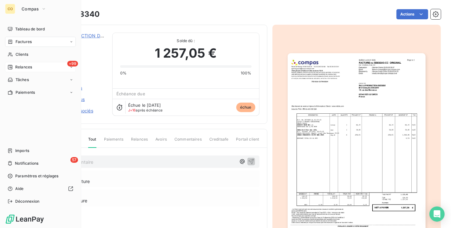
click at [24, 65] on span "Relances" at bounding box center [23, 67] width 17 height 6
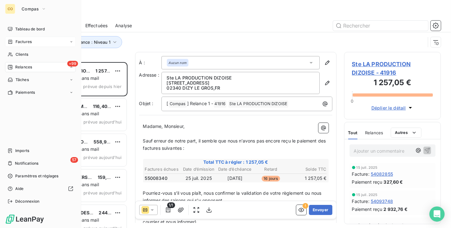
scroll to position [161, 91]
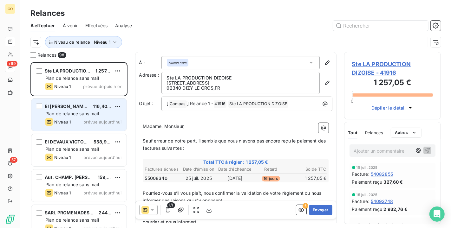
click at [98, 105] on span "116,40 €" at bounding box center [102, 106] width 18 height 5
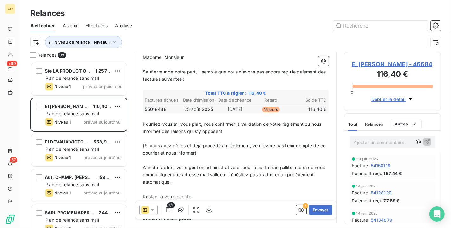
scroll to position [70, 0]
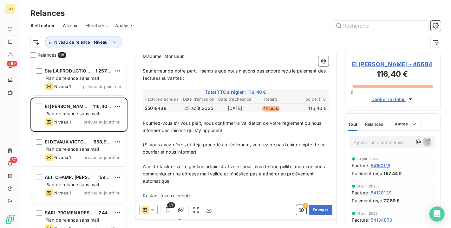
click at [367, 62] on span "EI [PERSON_NAME] - 46684" at bounding box center [392, 64] width 81 height 9
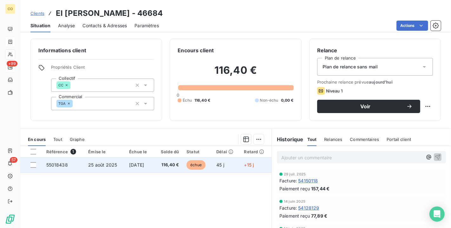
click at [166, 165] on span "116,40 €" at bounding box center [168, 165] width 21 height 6
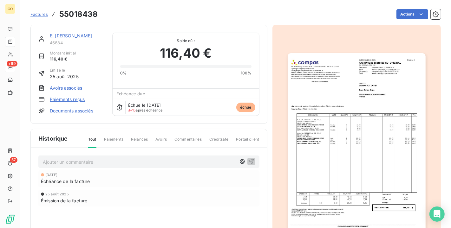
click at [384, 86] on img "button" at bounding box center [357, 150] width 138 height 195
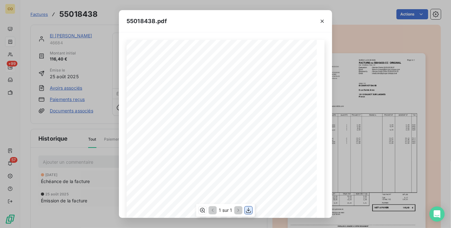
click at [251, 213] on icon "button" at bounding box center [249, 211] width 6 height 6
drag, startPoint x: 194, startPoint y: 32, endPoint x: 199, endPoint y: 27, distance: 6.7
click at [194, 32] on div "55018438.pdf" at bounding box center [225, 21] width 213 height 22
click at [324, 20] on icon "button" at bounding box center [322, 21] width 6 height 6
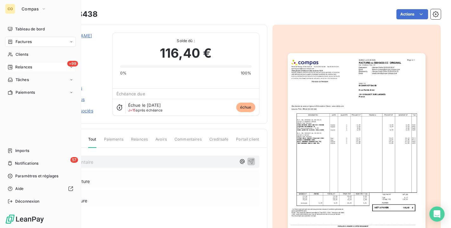
click at [37, 68] on div "+99 Relances" at bounding box center [40, 67] width 71 height 10
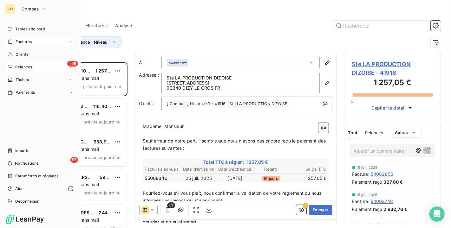
scroll to position [161, 91]
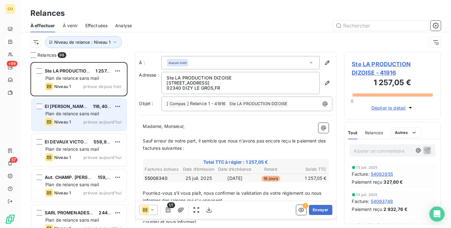
click at [71, 113] on span "Plan de relance sans mail" at bounding box center [72, 113] width 54 height 5
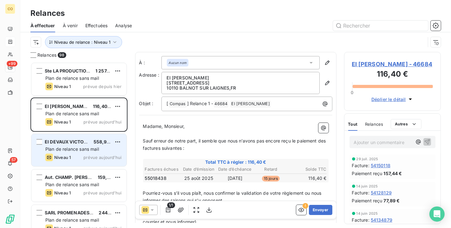
click at [73, 149] on span "Plan de relance sans mail" at bounding box center [72, 149] width 54 height 5
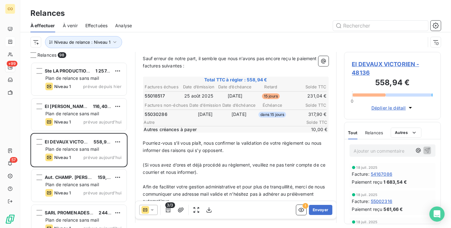
scroll to position [35, 0]
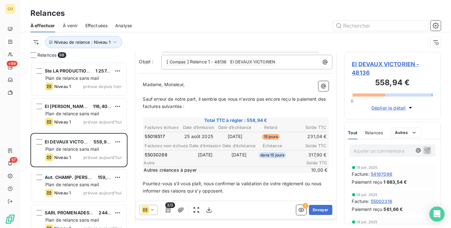
click at [374, 58] on div "EI DEVAUX VICTORIEN - 48136 558,94 € 0 Déplier le détail" at bounding box center [392, 86] width 97 height 68
click at [374, 61] on span "EI DEVAUX VICTORIEN - 48136" at bounding box center [392, 68] width 81 height 17
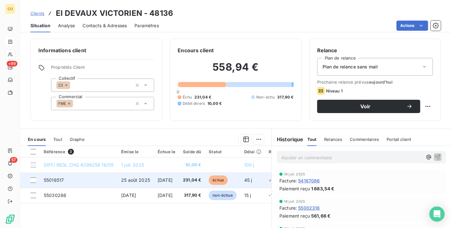
click at [173, 181] on span "[DATE]" at bounding box center [165, 180] width 15 height 5
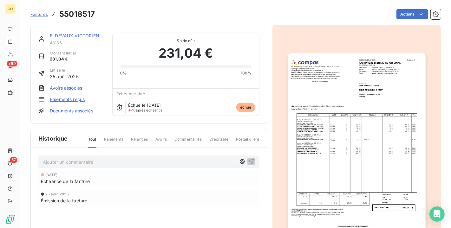
click at [341, 150] on img "button" at bounding box center [357, 150] width 138 height 195
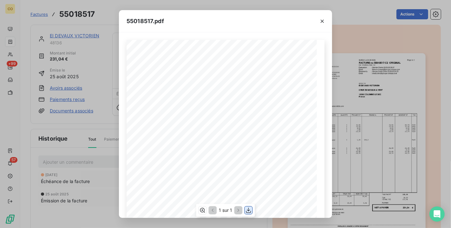
click at [246, 210] on icon "button" at bounding box center [249, 211] width 6 height 6
click at [218, 29] on div "55018517.pdf" at bounding box center [225, 21] width 213 height 22
click at [324, 22] on icon "button" at bounding box center [322, 21] width 6 height 6
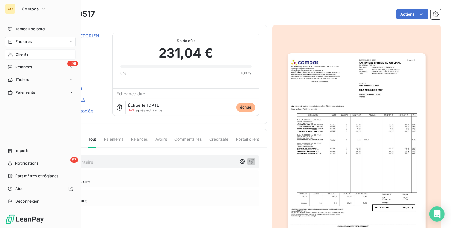
click at [31, 57] on div "Clients" at bounding box center [40, 55] width 71 height 10
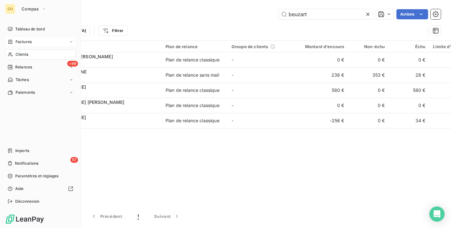
click at [23, 68] on span "Relances" at bounding box center [23, 67] width 17 height 6
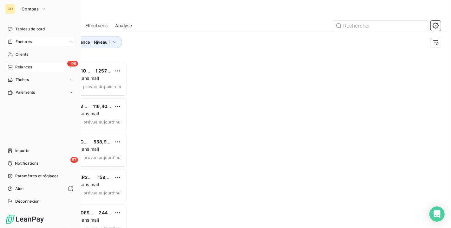
scroll to position [161, 91]
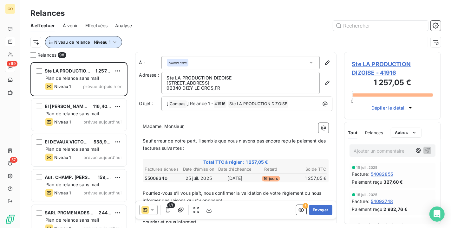
click at [115, 44] on icon "button" at bounding box center [115, 42] width 6 height 6
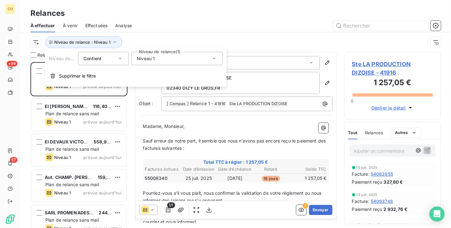
click at [165, 58] on div "Niveau 1" at bounding box center [176, 58] width 91 height 13
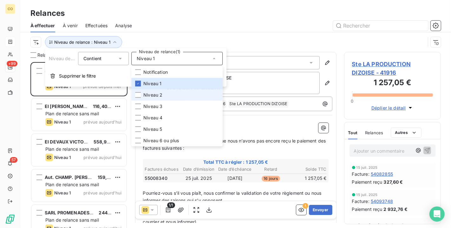
click at [162, 93] on span "Niveau 2" at bounding box center [152, 95] width 19 height 6
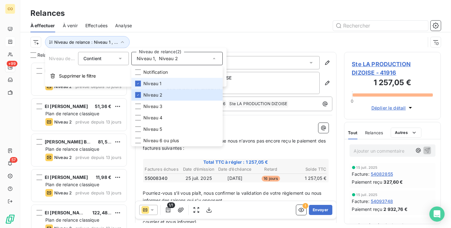
click at [160, 84] on span "Niveau 1" at bounding box center [152, 84] width 18 height 6
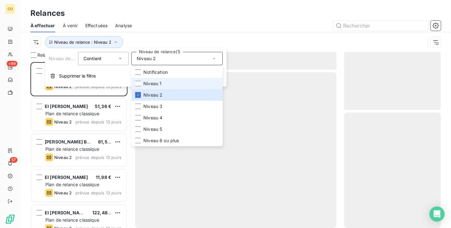
scroll to position [161, 91]
click at [170, 30] on div at bounding box center [290, 26] width 301 height 10
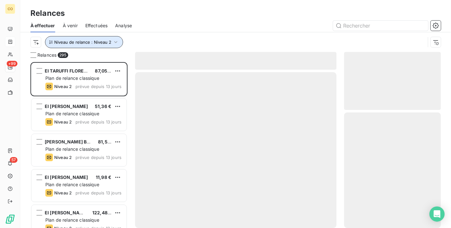
click at [117, 42] on icon "button" at bounding box center [116, 42] width 6 height 6
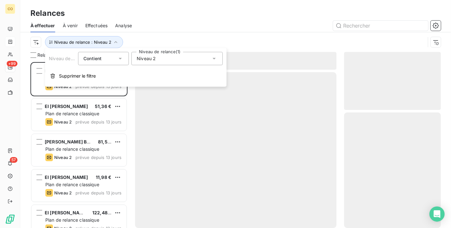
click at [172, 62] on div "Niveau 2" at bounding box center [176, 58] width 91 height 13
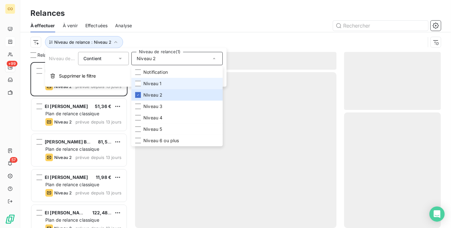
click at [162, 85] on li "Niveau 1" at bounding box center [176, 83] width 91 height 11
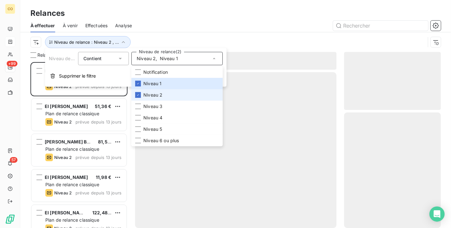
click at [157, 97] on span "Niveau 2" at bounding box center [152, 95] width 19 height 6
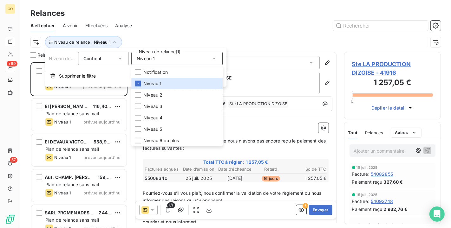
click at [167, 30] on div at bounding box center [290, 26] width 301 height 10
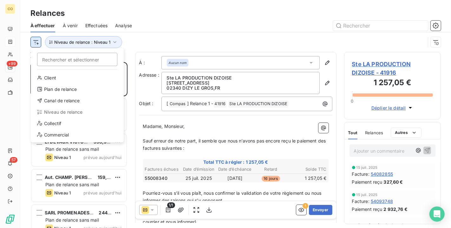
click at [35, 46] on html "CO +99 57 Relances À effectuer À venir Effectuées Analyse Rechercher et sélecti…" at bounding box center [225, 114] width 451 height 228
click at [70, 101] on div "Canal de relance" at bounding box center [77, 101] width 88 height 10
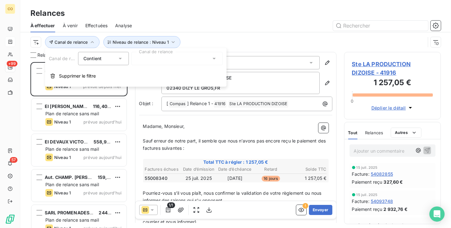
click at [185, 59] on div at bounding box center [176, 58] width 91 height 13
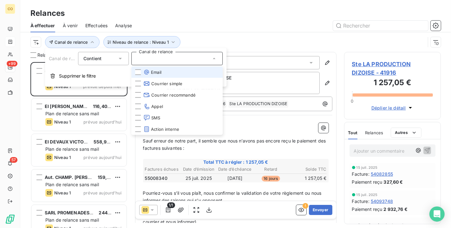
click at [170, 73] on li "Email" at bounding box center [176, 72] width 91 height 11
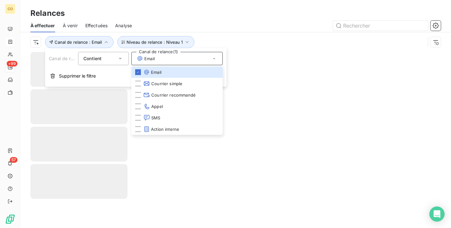
click at [196, 4] on div "Relances À effectuer À venir Effectuées Analyse Canal de relance : Email Niveau…" at bounding box center [235, 26] width 431 height 52
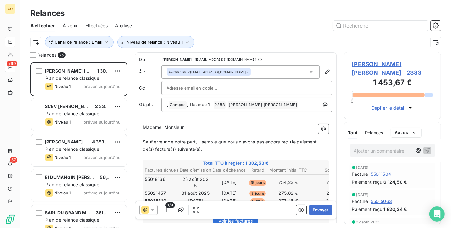
scroll to position [1, 0]
click at [317, 205] on button "Envoyer" at bounding box center [320, 210] width 23 height 10
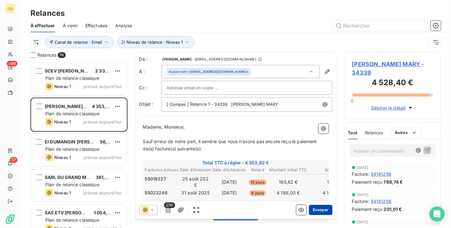
click at [322, 210] on button "Envoyer" at bounding box center [320, 210] width 23 height 10
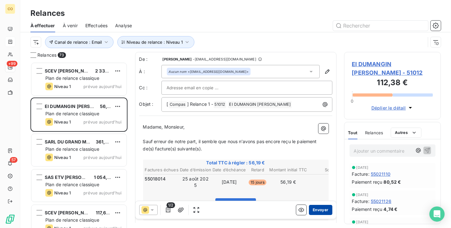
click at [322, 208] on button "Envoyer" at bounding box center [320, 210] width 23 height 10
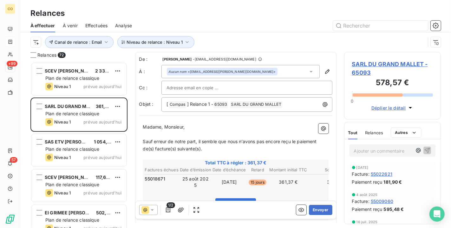
scroll to position [35, 0]
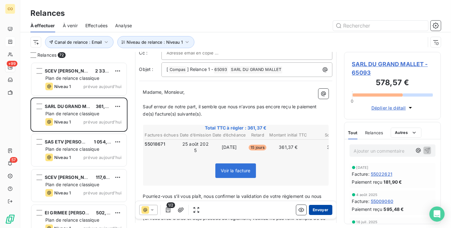
click at [314, 209] on button "Envoyer" at bounding box center [320, 210] width 23 height 10
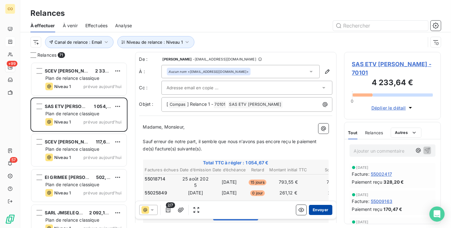
click at [310, 208] on button "Envoyer" at bounding box center [320, 210] width 23 height 10
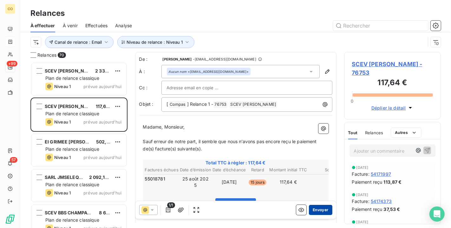
click at [316, 209] on button "Envoyer" at bounding box center [320, 210] width 23 height 10
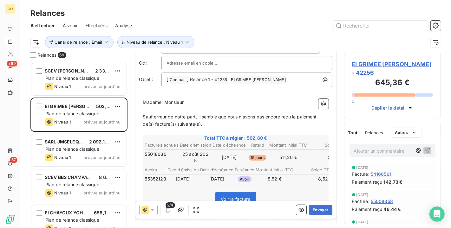
scroll to position [36, 0]
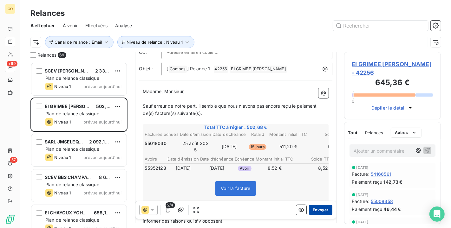
click at [316, 208] on button "Envoyer" at bounding box center [320, 210] width 23 height 10
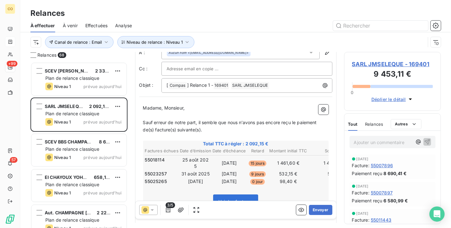
scroll to position [35, 0]
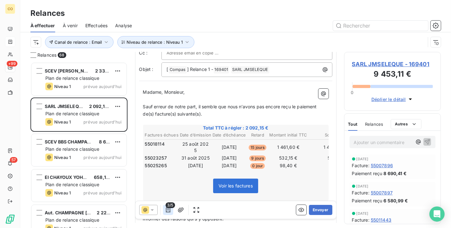
click at [170, 213] on icon "button" at bounding box center [168, 210] width 6 height 6
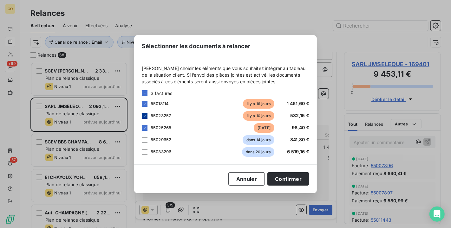
click at [147, 117] on div at bounding box center [145, 116] width 6 height 6
click at [292, 181] on button "Confirmer" at bounding box center [289, 179] width 42 height 13
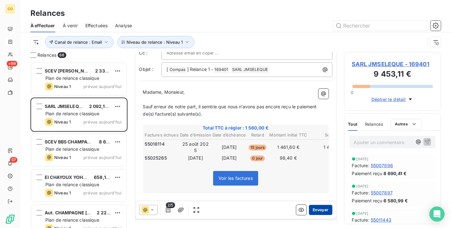
click at [314, 209] on button "Envoyer" at bounding box center [320, 210] width 23 height 10
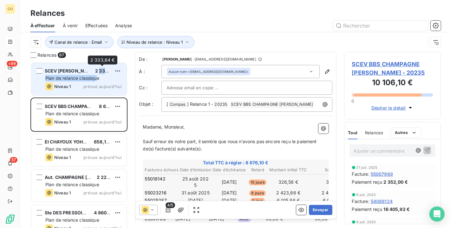
click at [97, 75] on div "SCEV [PERSON_NAME] & FILLE 2 333,64 € Plan de relance classique Niveau 1 prévue…" at bounding box center [78, 79] width 95 height 32
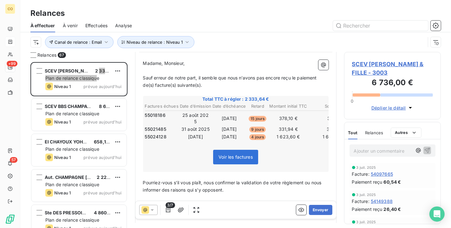
scroll to position [71, 0]
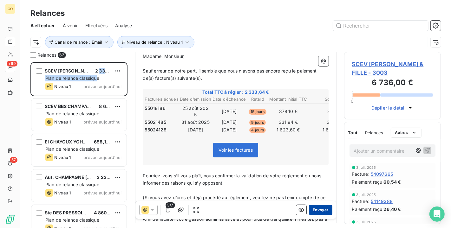
click at [325, 215] on button "Envoyer" at bounding box center [320, 210] width 23 height 10
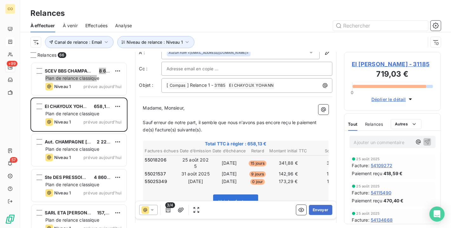
scroll to position [35, 0]
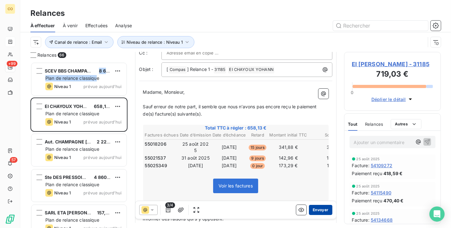
click at [315, 213] on button "Envoyer" at bounding box center [320, 210] width 23 height 10
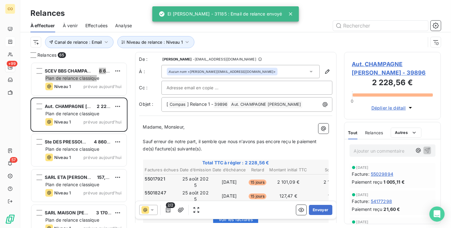
scroll to position [1, 0]
click at [314, 208] on button "Envoyer" at bounding box center [320, 210] width 23 height 10
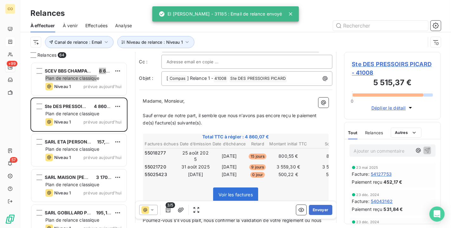
scroll to position [36, 0]
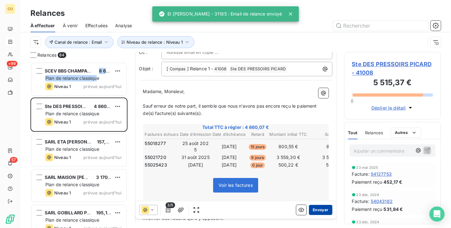
click at [321, 211] on button "Envoyer" at bounding box center [320, 210] width 23 height 10
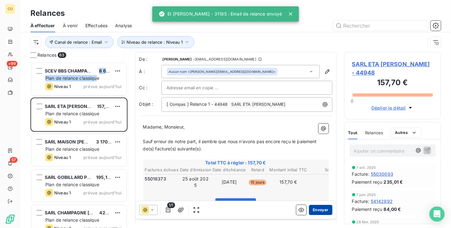
click at [313, 207] on button "Envoyer" at bounding box center [320, 210] width 23 height 10
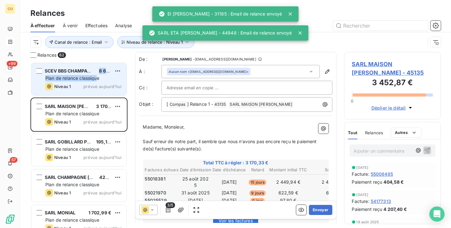
click at [113, 80] on div "Plan de relance classique" at bounding box center [83, 78] width 76 height 6
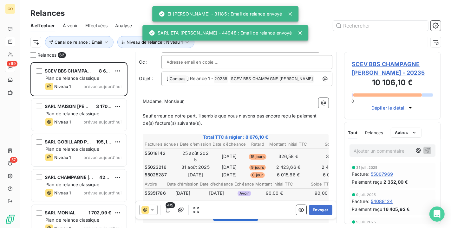
scroll to position [36, 0]
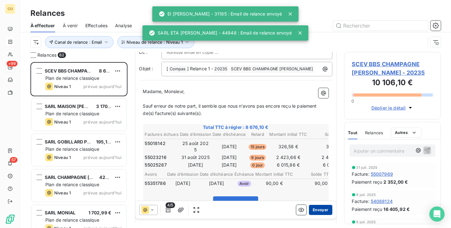
click at [312, 208] on button "Envoyer" at bounding box center [320, 210] width 23 height 10
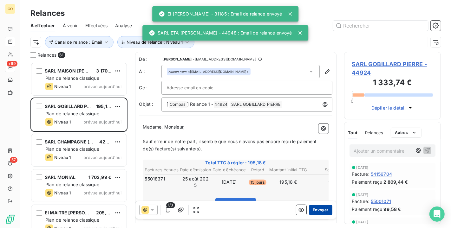
click at [315, 211] on button "Envoyer" at bounding box center [320, 210] width 23 height 10
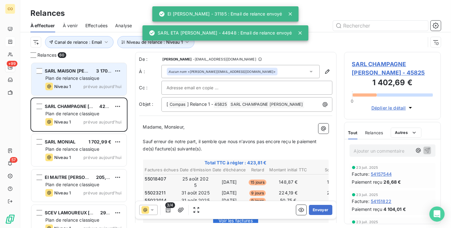
click at [71, 83] on div "Niveau 1" at bounding box center [57, 87] width 25 height 8
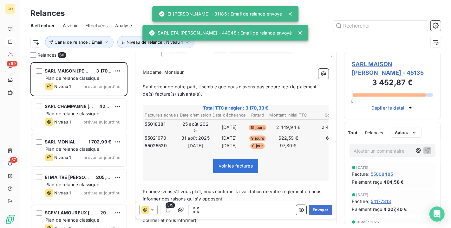
scroll to position [70, 0]
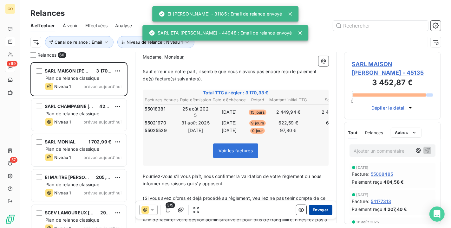
click at [314, 208] on button "Envoyer" at bounding box center [320, 210] width 23 height 10
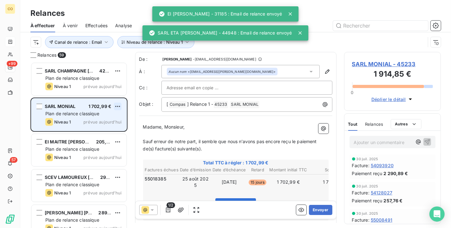
click at [116, 104] on html "CO +99 57 Relances À effectuer À venir Effectuées Analyse Canal de relance : Em…" at bounding box center [225, 114] width 451 height 228
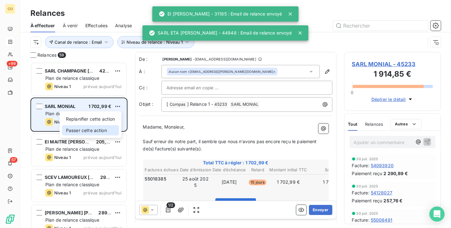
click at [103, 131] on div "Passer cette action" at bounding box center [90, 131] width 57 height 10
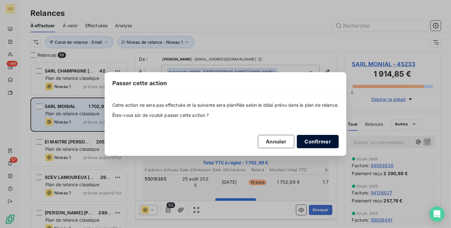
click at [322, 146] on button "Confirmer" at bounding box center [318, 141] width 42 height 13
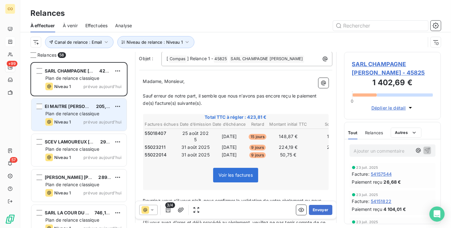
scroll to position [35, 0]
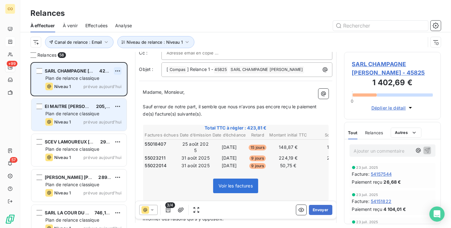
click at [117, 69] on html "CO +99 57 Relances À effectuer À venir Effectuées Analyse Canal de relance : Em…" at bounding box center [225, 114] width 451 height 228
click at [109, 97] on div "Passer cette action" at bounding box center [90, 95] width 57 height 10
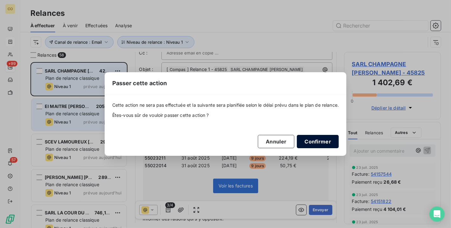
click at [311, 141] on button "Confirmer" at bounding box center [318, 141] width 42 height 13
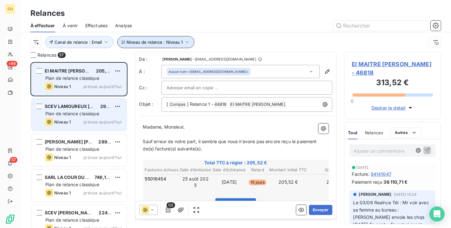
click at [184, 41] on icon "button" at bounding box center [187, 42] width 6 height 6
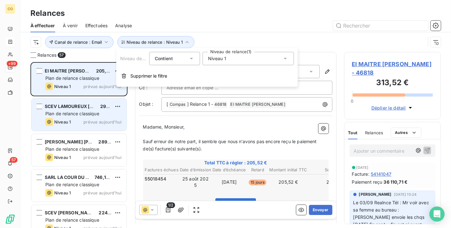
click at [260, 59] on div "Niveau 1" at bounding box center [248, 58] width 91 height 13
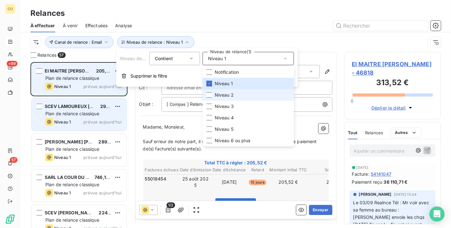
click at [244, 96] on li "Niveau 2" at bounding box center [248, 94] width 91 height 11
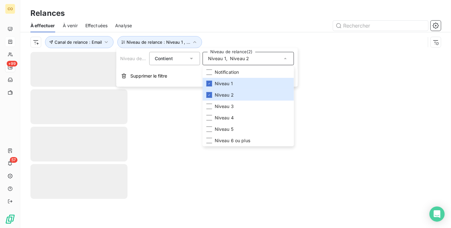
click at [259, 61] on div "Niveau 1 , Niveau 2" at bounding box center [248, 58] width 91 height 13
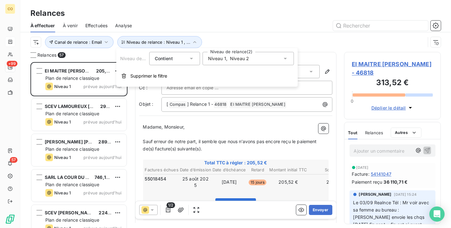
scroll to position [161, 91]
click at [261, 59] on div "Niveau 1 , Niveau 2" at bounding box center [248, 58] width 91 height 13
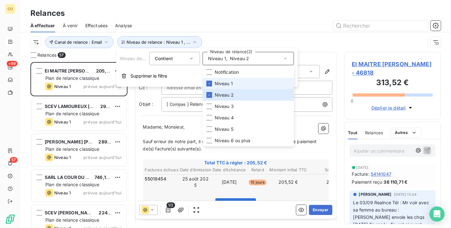
click at [218, 83] on span "Niveau 1" at bounding box center [224, 84] width 18 height 6
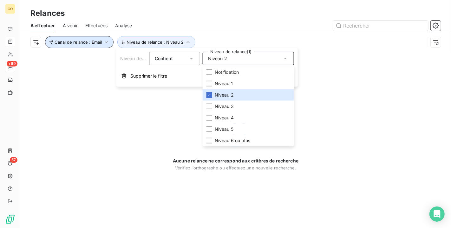
click at [107, 40] on icon "button" at bounding box center [106, 42] width 6 height 6
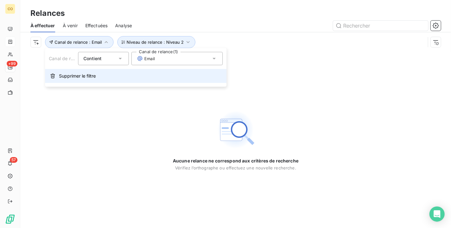
click at [94, 72] on button "Supprimer le filtre" at bounding box center [136, 76] width 182 height 14
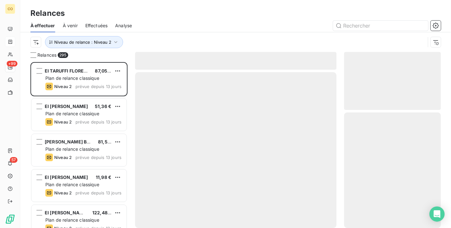
scroll to position [161, 91]
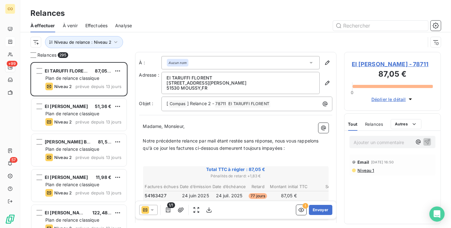
click at [177, 17] on div "Relances" at bounding box center [235, 13] width 431 height 11
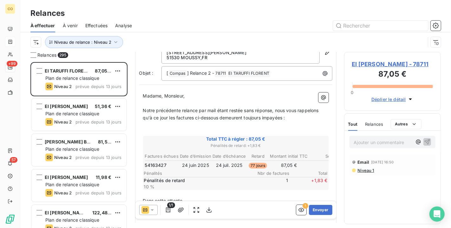
scroll to position [36, 0]
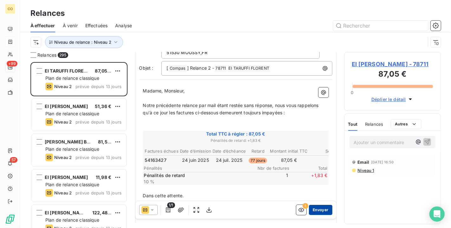
click at [316, 210] on button "Envoyer" at bounding box center [320, 210] width 23 height 10
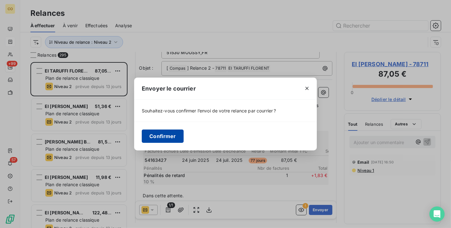
click at [159, 139] on button "Confirmer" at bounding box center [163, 136] width 42 height 13
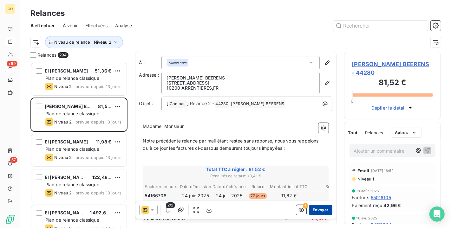
click at [319, 210] on button "Envoyer" at bounding box center [320, 210] width 23 height 10
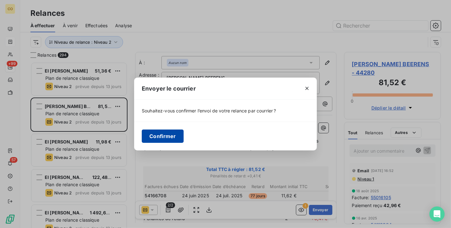
click at [178, 133] on button "Confirmer" at bounding box center [163, 136] width 42 height 13
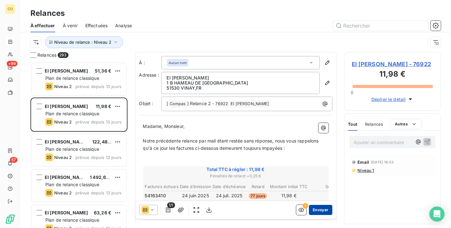
click at [321, 208] on button "Envoyer" at bounding box center [320, 210] width 23 height 10
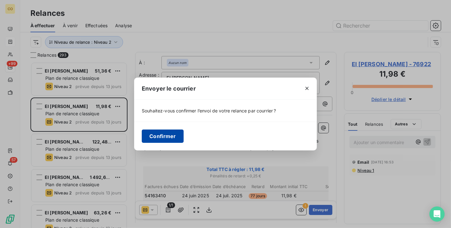
click at [153, 139] on button "Confirmer" at bounding box center [163, 136] width 42 height 13
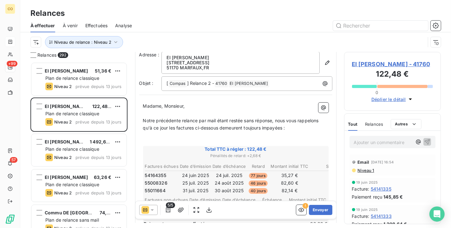
scroll to position [36, 0]
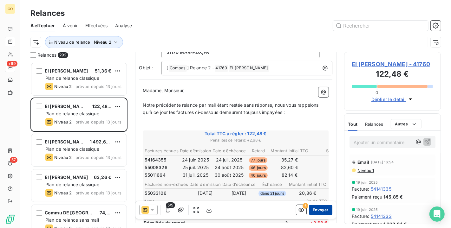
click at [324, 210] on button "Envoyer" at bounding box center [320, 210] width 23 height 10
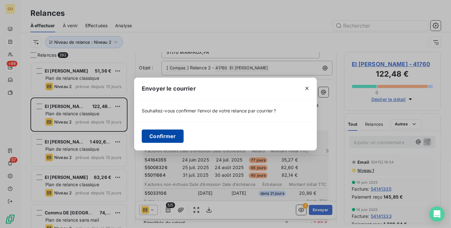
click at [169, 139] on button "Confirmer" at bounding box center [163, 136] width 42 height 13
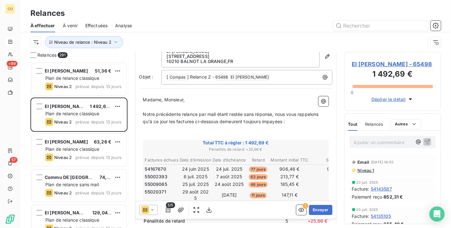
scroll to position [36, 0]
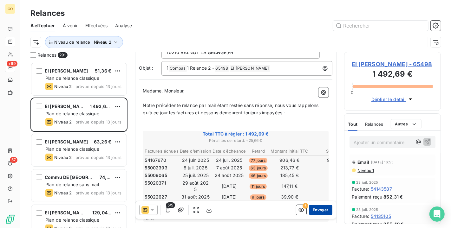
click at [321, 209] on button "Envoyer" at bounding box center [320, 210] width 23 height 10
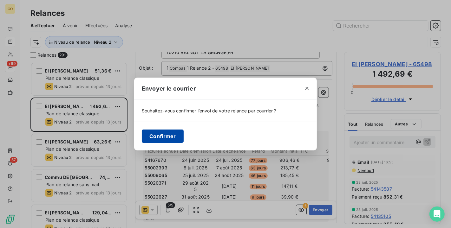
click at [166, 141] on button "Confirmer" at bounding box center [163, 136] width 42 height 13
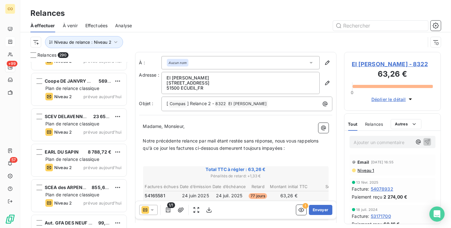
scroll to position [10141, 0]
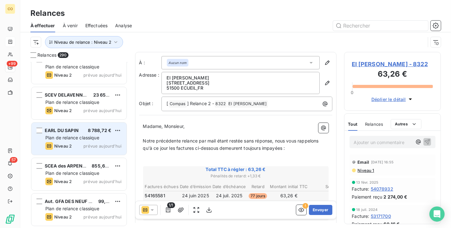
click at [87, 141] on div "Plan de relance classique" at bounding box center [83, 138] width 76 height 6
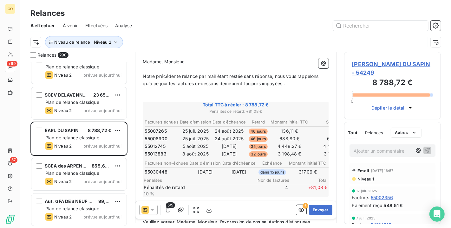
scroll to position [71, 0]
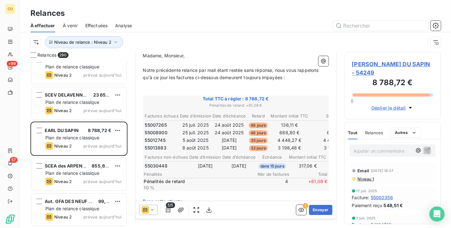
click at [368, 177] on span "Niveau 1" at bounding box center [365, 179] width 17 height 5
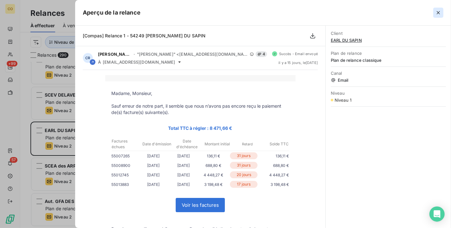
click at [438, 11] on icon "button" at bounding box center [438, 13] width 6 height 6
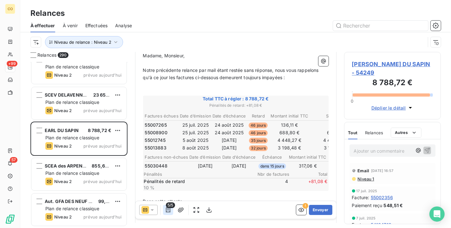
click at [167, 212] on icon "button" at bounding box center [168, 210] width 6 height 6
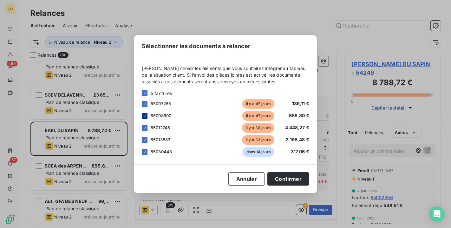
click at [146, 115] on icon at bounding box center [145, 116] width 4 height 4
click at [146, 130] on div at bounding box center [145, 128] width 6 height 6
click at [147, 151] on div at bounding box center [145, 152] width 6 height 6
click at [283, 179] on button "Confirmer" at bounding box center [289, 179] width 42 height 13
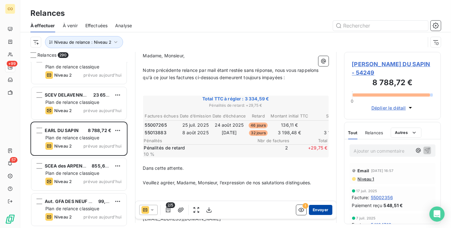
click at [321, 211] on button "Envoyer" at bounding box center [320, 210] width 23 height 10
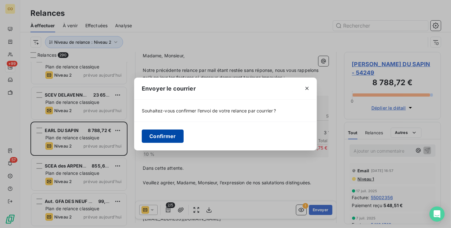
click at [158, 137] on button "Confirmer" at bounding box center [163, 136] width 42 height 13
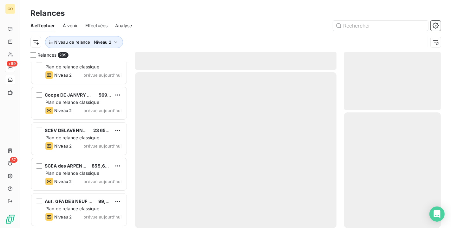
scroll to position [10105, 0]
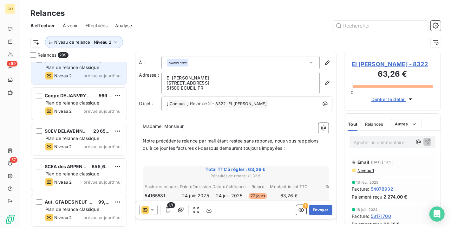
click at [84, 72] on div "Niveau 2 prévue aujourd’hui" at bounding box center [83, 76] width 76 height 8
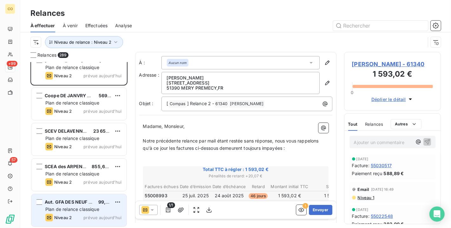
click at [95, 211] on span "Plan de relance classique" at bounding box center [72, 209] width 54 height 5
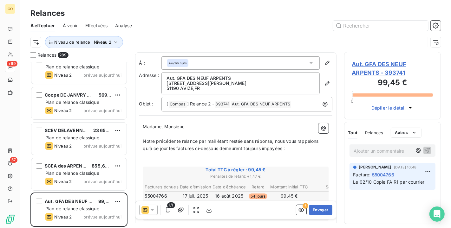
scroll to position [35, 0]
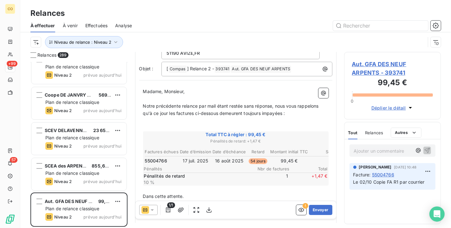
click at [153, 210] on icon at bounding box center [152, 210] width 6 height 6
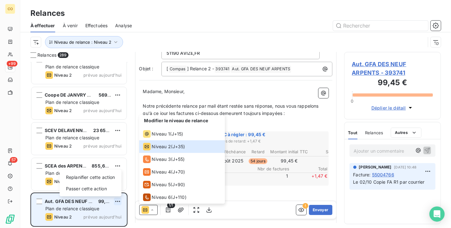
click at [118, 201] on html "CO +99 57 Relances À effectuer À venir Effectuées Analyse Niveau de relance : N…" at bounding box center [225, 114] width 451 height 228
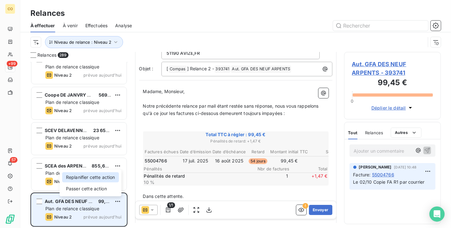
click at [109, 182] on div "Replanifier cette action" at bounding box center [90, 178] width 57 height 10
select select "9"
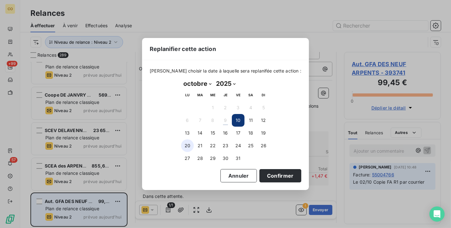
click at [188, 146] on button "20" at bounding box center [187, 146] width 13 height 13
click at [283, 177] on button "Confirmer" at bounding box center [281, 175] width 42 height 13
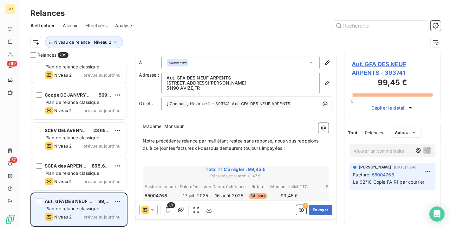
scroll to position [10069, 0]
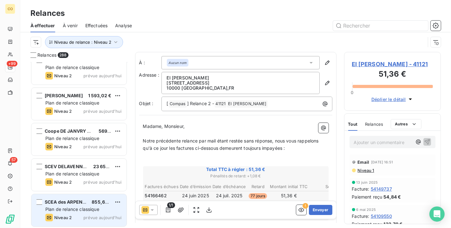
click at [80, 202] on span "SCEA des ARPENTS" at bounding box center [66, 202] width 43 height 5
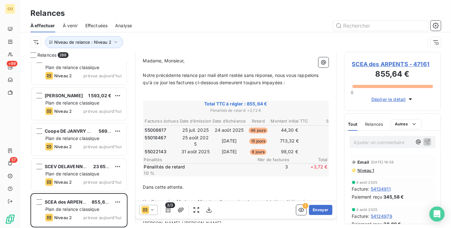
scroll to position [70, 0]
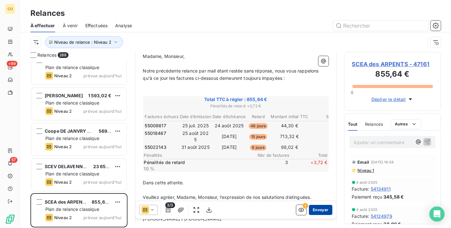
click at [322, 211] on button "Envoyer" at bounding box center [320, 210] width 23 height 10
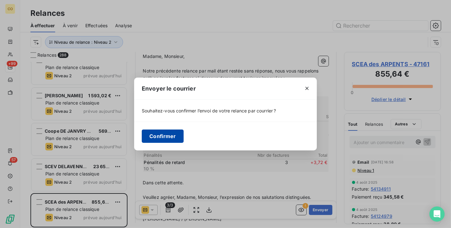
click at [162, 139] on button "Confirmer" at bounding box center [163, 136] width 42 height 13
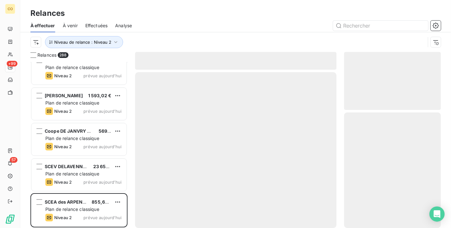
scroll to position [10034, 0]
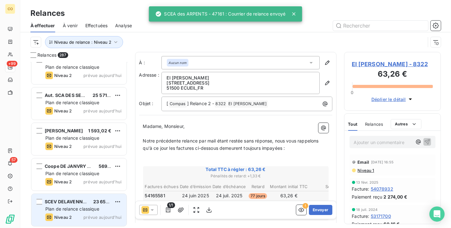
click at [67, 209] on span "Plan de relance classique" at bounding box center [72, 209] width 54 height 5
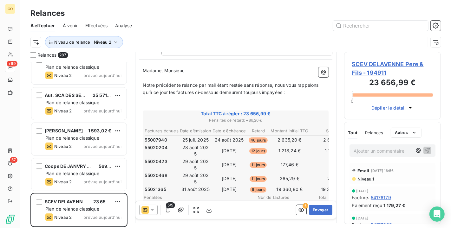
scroll to position [70, 0]
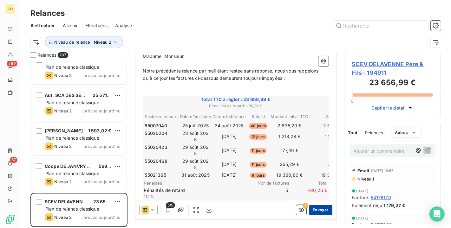
click at [316, 212] on button "Envoyer" at bounding box center [320, 210] width 23 height 10
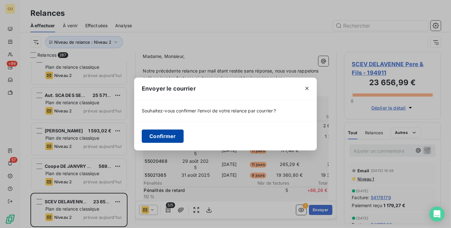
click at [169, 135] on button "Confirmer" at bounding box center [163, 136] width 42 height 13
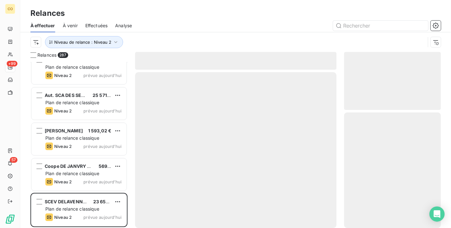
scroll to position [9998, 0]
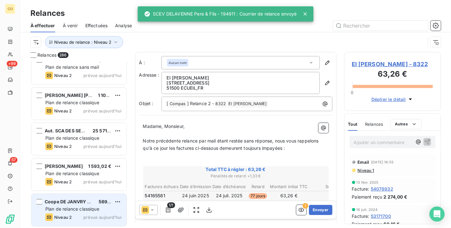
drag, startPoint x: 80, startPoint y: 221, endPoint x: 70, endPoint y: 213, distance: 12.4
click at [80, 221] on div "Coope DE JANVRY GERMIGNY ROS 569,48 € Plan de relance classique Niveau 2 prévue…" at bounding box center [78, 210] width 95 height 32
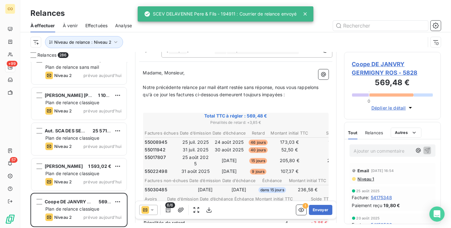
scroll to position [70, 0]
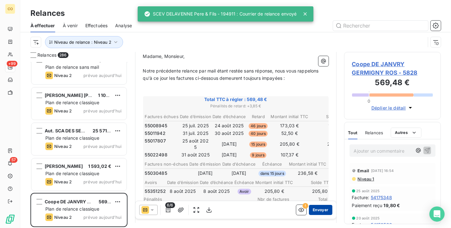
click at [314, 213] on button "Envoyer" at bounding box center [320, 210] width 23 height 10
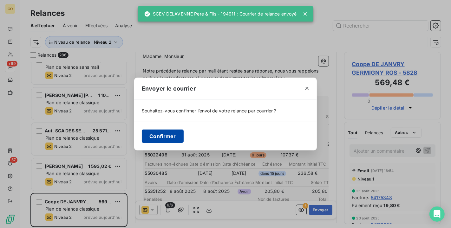
click at [156, 140] on button "Confirmer" at bounding box center [163, 136] width 42 height 13
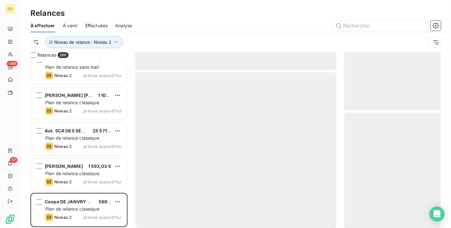
scroll to position [9963, 0]
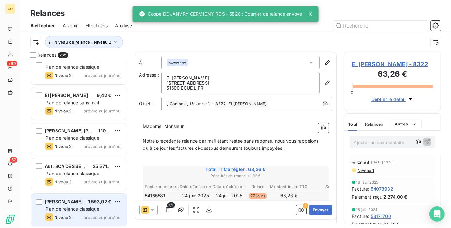
drag, startPoint x: 90, startPoint y: 210, endPoint x: 86, endPoint y: 209, distance: 4.5
click at [90, 210] on span "Plan de relance classique" at bounding box center [72, 209] width 54 height 5
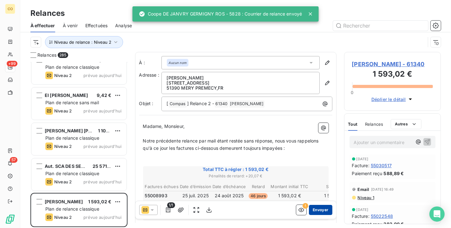
click at [319, 209] on button "Envoyer" at bounding box center [320, 210] width 23 height 10
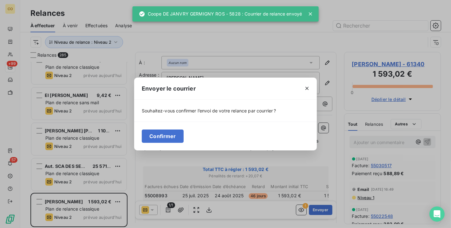
click at [183, 137] on div "Confirmer" at bounding box center [225, 136] width 183 height 29
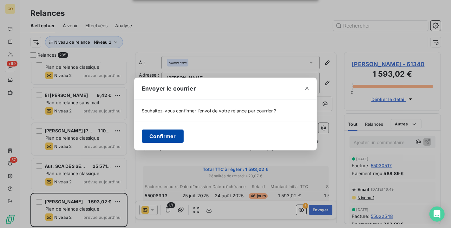
click at [182, 137] on button "Confirmer" at bounding box center [163, 136] width 42 height 13
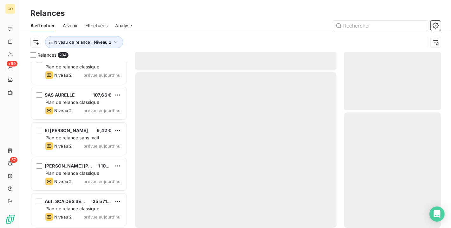
scroll to position [9927, 0]
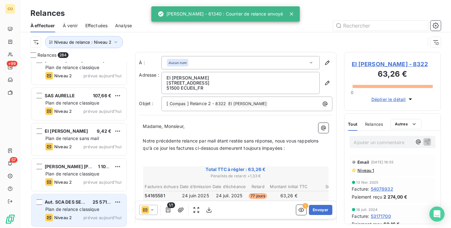
click at [95, 207] on span "Plan de relance classique" at bounding box center [72, 209] width 54 height 5
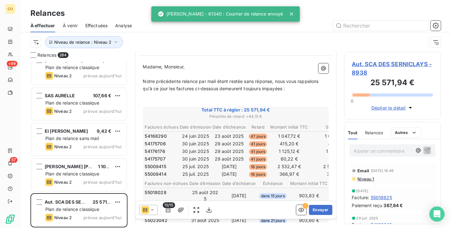
scroll to position [106, 0]
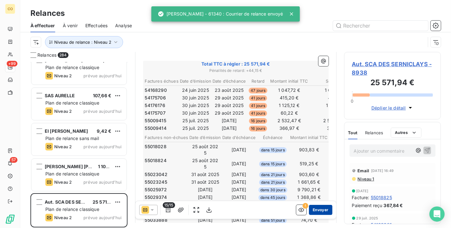
click at [312, 210] on button "Envoyer" at bounding box center [320, 210] width 23 height 10
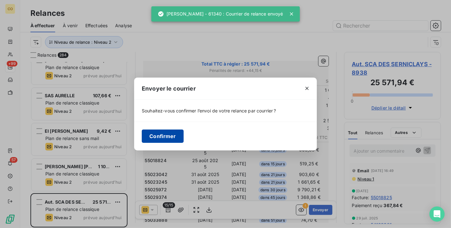
click at [169, 138] on button "Confirmer" at bounding box center [163, 136] width 42 height 13
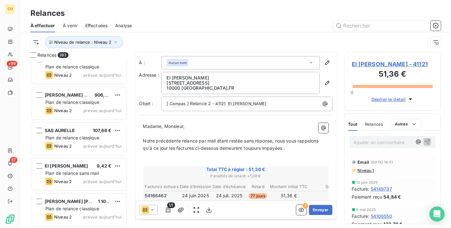
scroll to position [9892, 0]
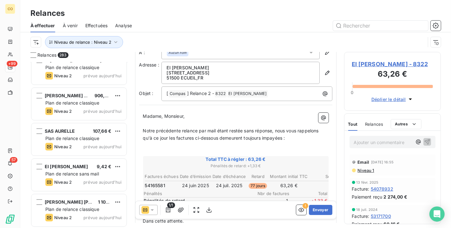
scroll to position [36, 0]
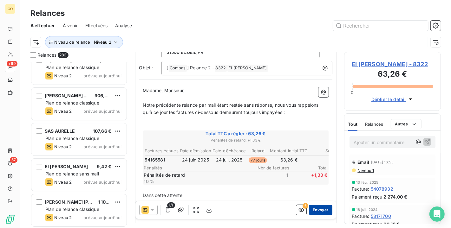
click at [316, 210] on button "Envoyer" at bounding box center [320, 210] width 23 height 10
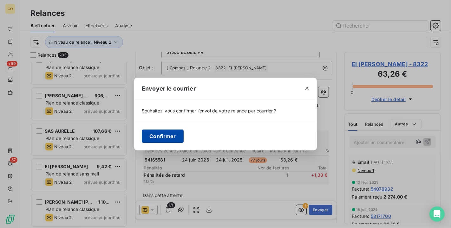
click at [161, 136] on button "Confirmer" at bounding box center [163, 136] width 42 height 13
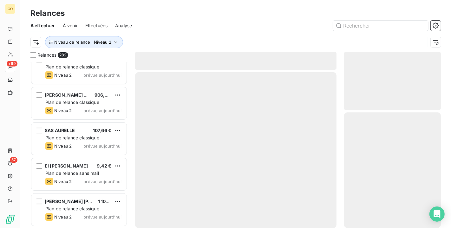
scroll to position [9856, 0]
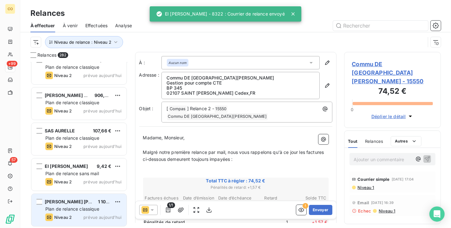
click at [74, 206] on div "SA CHAMPAGNE BOLLINGER 1 101,35 € Plan de relance classique Niveau 2 prévue auj…" at bounding box center [78, 210] width 95 height 32
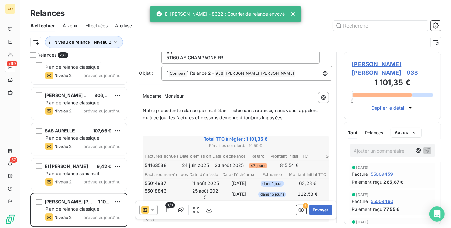
scroll to position [70, 0]
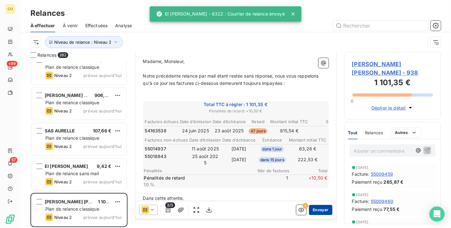
click at [315, 209] on button "Envoyer" at bounding box center [320, 210] width 23 height 10
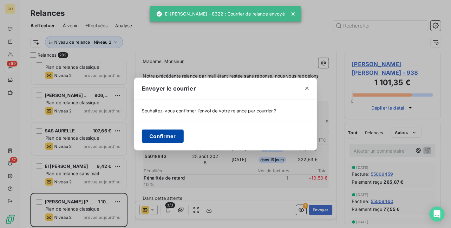
click at [168, 134] on button "Confirmer" at bounding box center [163, 136] width 42 height 13
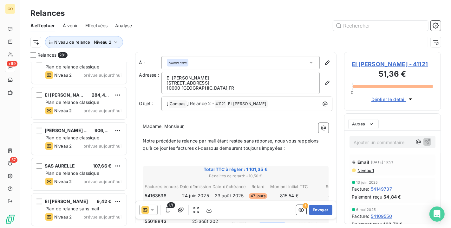
scroll to position [9821, 0]
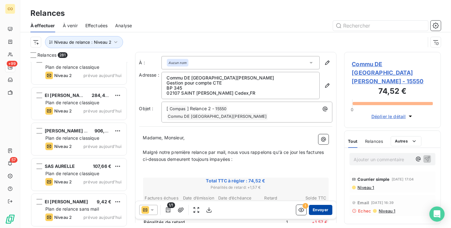
click at [324, 206] on button "Envoyer" at bounding box center [320, 210] width 23 height 10
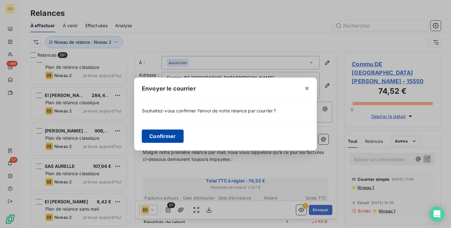
click at [158, 139] on button "Confirmer" at bounding box center [163, 136] width 42 height 13
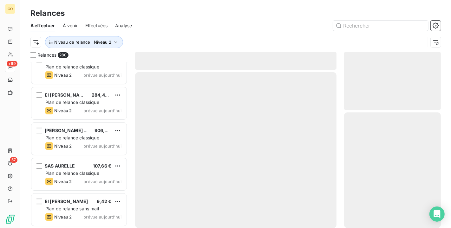
scroll to position [9785, 0]
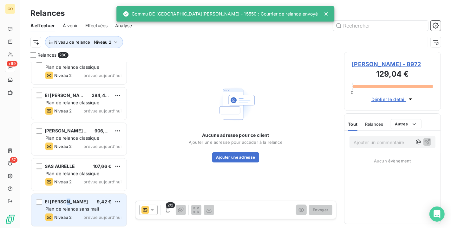
click at [69, 204] on span "EI [PERSON_NAME]" at bounding box center [66, 201] width 43 height 5
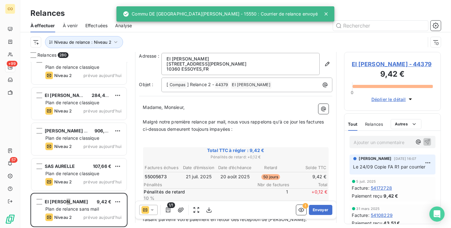
scroll to position [70, 0]
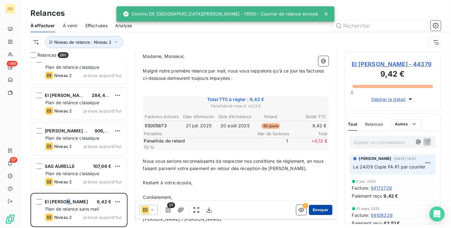
click at [319, 208] on button "Envoyer" at bounding box center [320, 210] width 23 height 10
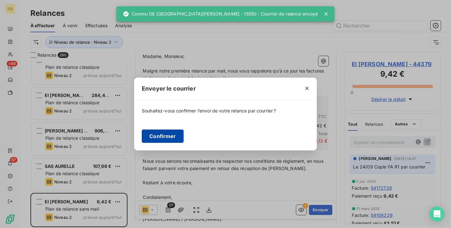
click at [164, 138] on button "Confirmer" at bounding box center [163, 136] width 42 height 13
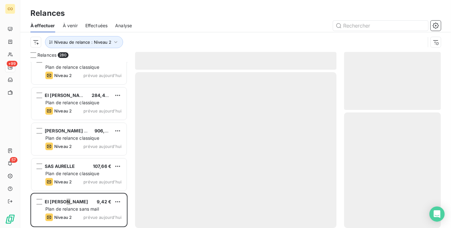
scroll to position [9749, 0]
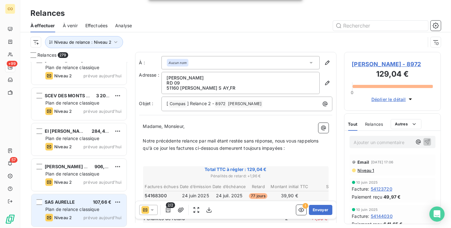
click at [90, 213] on div "SAS AURELLE 107,66 € Plan de relance classique Niveau 2 prévue aujourd’hui" at bounding box center [78, 211] width 95 height 32
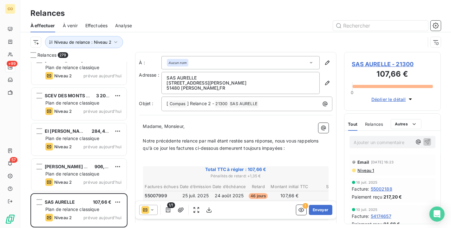
scroll to position [1, 0]
click at [313, 214] on button "Envoyer" at bounding box center [320, 210] width 23 height 10
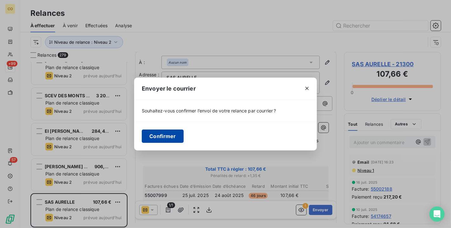
click at [149, 131] on button "Confirmer" at bounding box center [163, 136] width 42 height 13
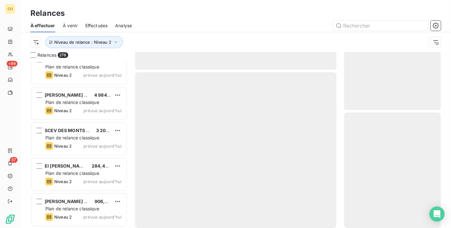
scroll to position [9714, 0]
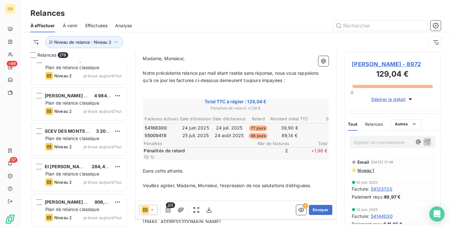
scroll to position [70, 0]
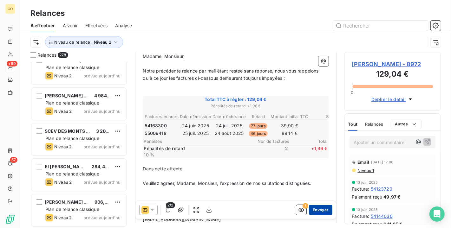
click at [313, 210] on button "Envoyer" at bounding box center [320, 210] width 23 height 10
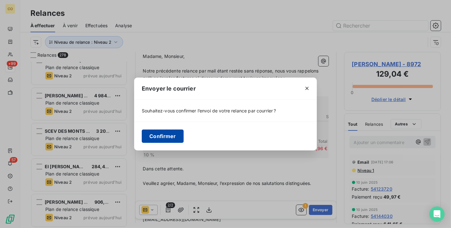
click at [157, 139] on button "Confirmer" at bounding box center [163, 136] width 42 height 13
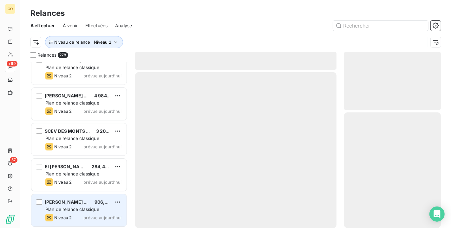
click at [86, 211] on span "Plan de relance classique" at bounding box center [72, 209] width 54 height 5
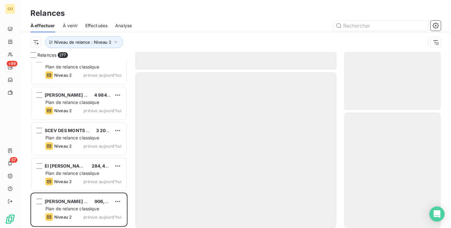
scroll to position [9679, 0]
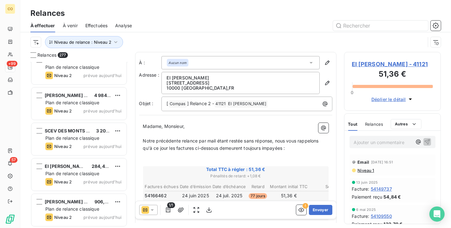
click at [152, 211] on icon at bounding box center [152, 211] width 3 height 2
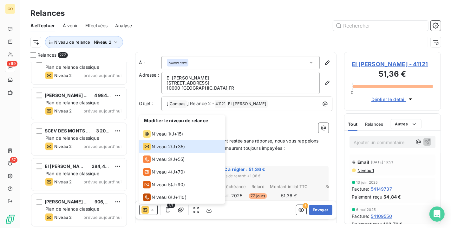
click at [214, 21] on div at bounding box center [290, 26] width 301 height 10
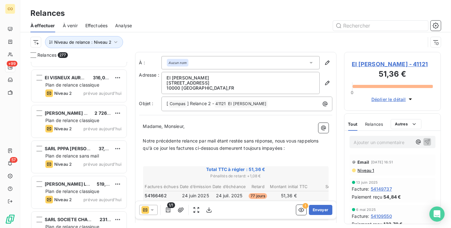
scroll to position [9396, 0]
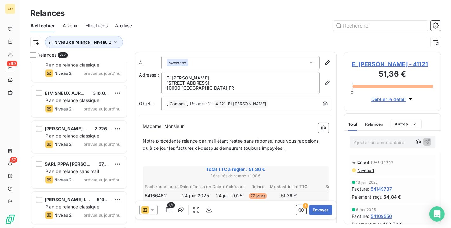
click at [353, 108] on div "EI VINOT ODILE - 41121 51,36 € 0 Déplier le détail" at bounding box center [392, 81] width 97 height 59
click at [91, 23] on span "Effectuées" at bounding box center [96, 26] width 23 height 6
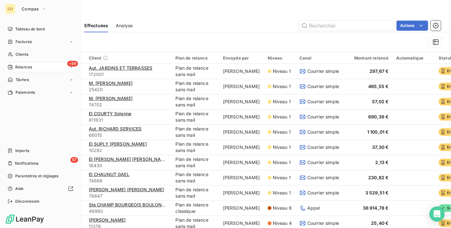
click at [17, 70] on div "+99 Relances" at bounding box center [40, 67] width 71 height 10
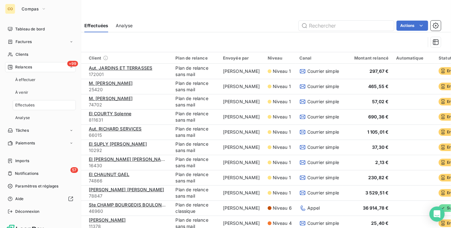
click at [18, 67] on span "Relances" at bounding box center [23, 67] width 17 height 6
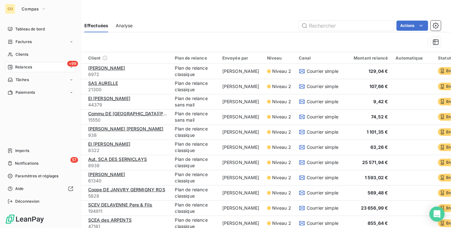
click at [18, 67] on span "Relances" at bounding box center [23, 67] width 17 height 6
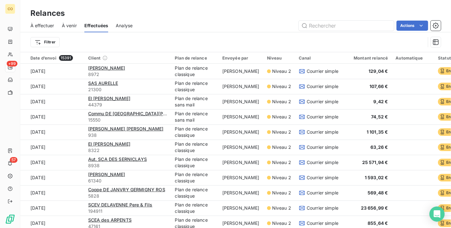
click at [40, 26] on span "À effectuer" at bounding box center [42, 26] width 24 height 6
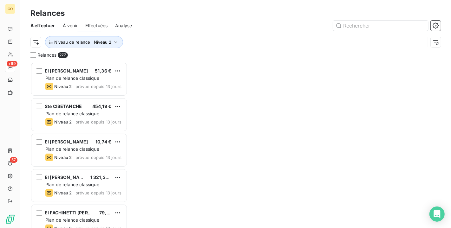
scroll to position [161, 91]
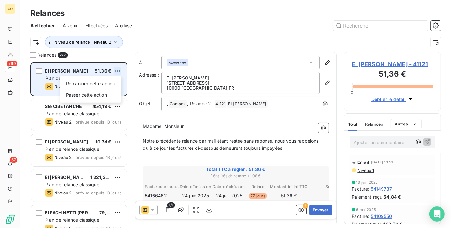
click at [117, 73] on html "CO +99 57 Relances À effectuer À venir Effectuées Analyse Niveau de relance : N…" at bounding box center [225, 114] width 451 height 228
click at [107, 97] on div "Passer cette action" at bounding box center [90, 95] width 57 height 10
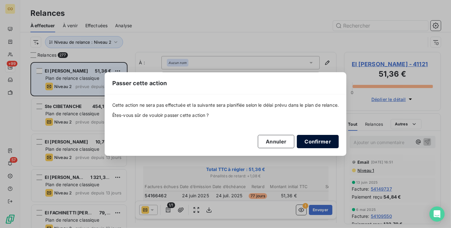
click at [324, 148] on button "Confirmer" at bounding box center [318, 141] width 42 height 13
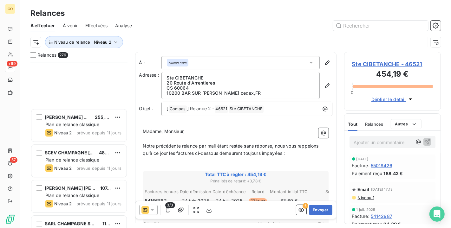
scroll to position [1657, 0]
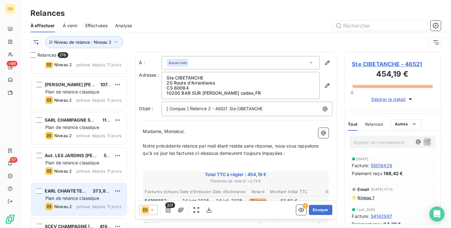
click at [70, 194] on div "EARL CHANTETERRE" at bounding box center [66, 191] width 43 height 6
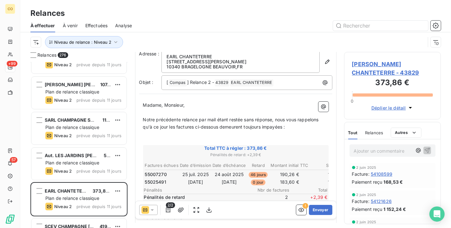
scroll to position [36, 0]
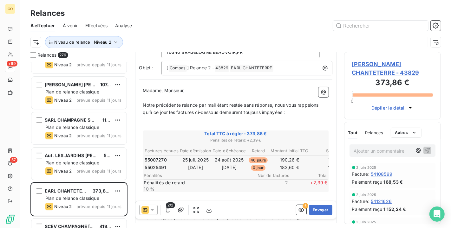
click at [151, 213] on icon at bounding box center [152, 210] width 6 height 6
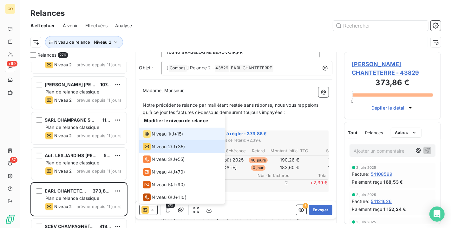
click at [166, 133] on span "Niveau 1" at bounding box center [161, 134] width 18 height 6
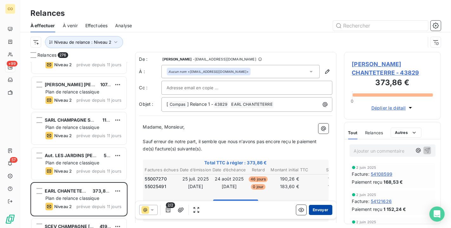
click at [316, 211] on button "Envoyer" at bounding box center [320, 210] width 23 height 10
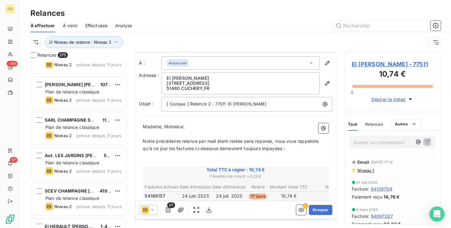
scroll to position [35, 0]
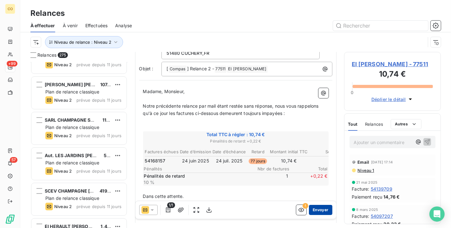
click at [317, 213] on button "Envoyer" at bounding box center [320, 210] width 23 height 10
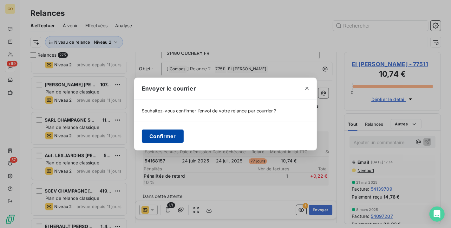
click at [163, 138] on button "Confirmer" at bounding box center [163, 136] width 42 height 13
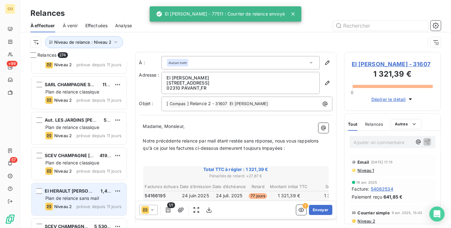
click at [68, 189] on span "EI HERAULT [PERSON_NAME]" at bounding box center [77, 190] width 65 height 5
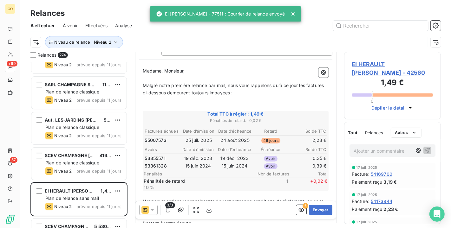
scroll to position [71, 0]
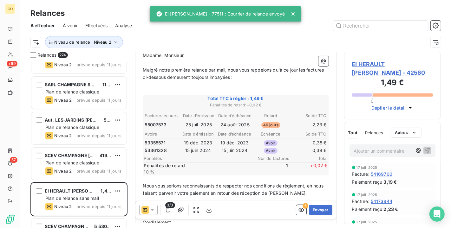
click at [152, 210] on icon at bounding box center [152, 211] width 3 height 2
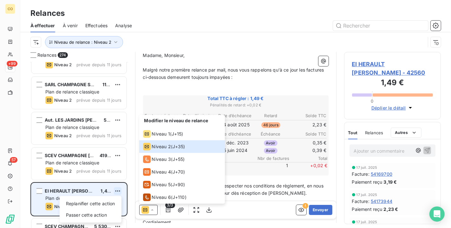
click at [120, 193] on html "CO +99 57 Relances À effectuer À venir Effectuées Analyse Niveau de relance : N…" at bounding box center [225, 114] width 451 height 228
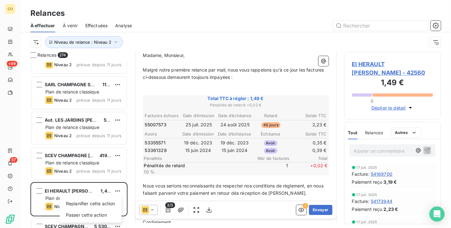
click at [120, 191] on html "CO +99 57 Relances À effectuer À venir Effectuées Analyse Niveau de relance : N…" at bounding box center [225, 114] width 451 height 228
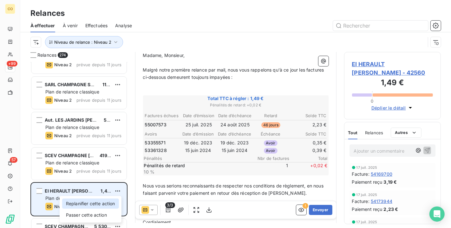
click at [110, 203] on div "Replanifier cette action" at bounding box center [90, 204] width 57 height 10
select select "9"
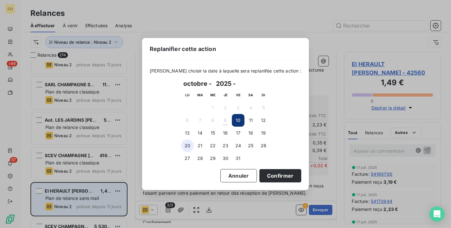
click at [184, 143] on button "20" at bounding box center [187, 146] width 13 height 13
click at [280, 179] on button "Confirmer" at bounding box center [281, 175] width 42 height 13
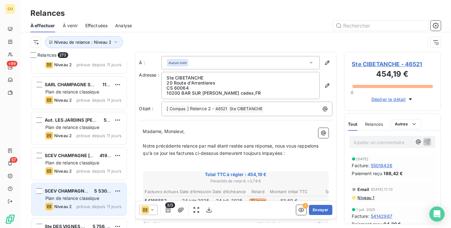
click at [86, 199] on span "Plan de relance classique" at bounding box center [72, 198] width 54 height 5
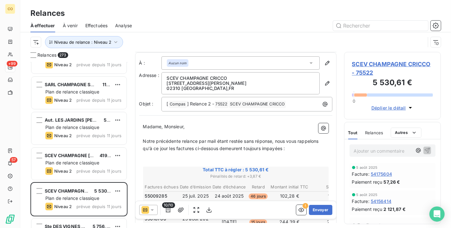
scroll to position [1, 0]
click at [158, 209] on div "10/10" at bounding box center [176, 210] width 75 height 10
click at [155, 211] on div at bounding box center [148, 210] width 18 height 10
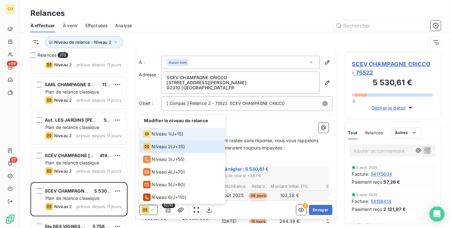
click at [156, 133] on span "Niveau 1" at bounding box center [161, 134] width 18 height 6
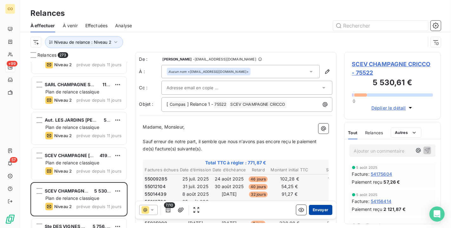
click at [316, 207] on button "Envoyer" at bounding box center [320, 210] width 23 height 10
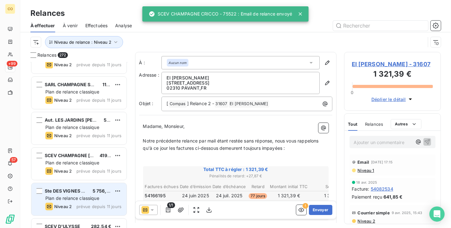
click at [83, 194] on div "Ste DES VIGNES VERTES 5 756,33 € Plan de relance classique Niveau 2 prévue depu…" at bounding box center [78, 199] width 95 height 32
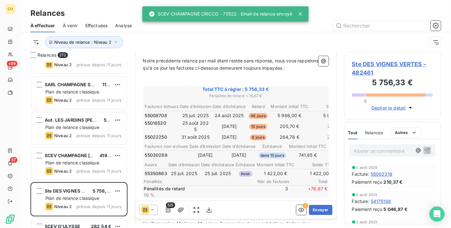
scroll to position [106, 0]
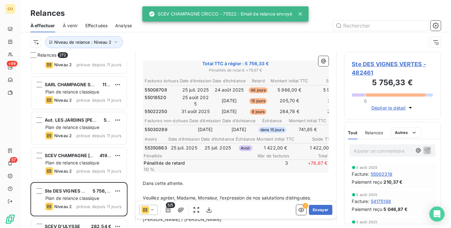
click at [154, 209] on icon at bounding box center [152, 210] width 6 height 6
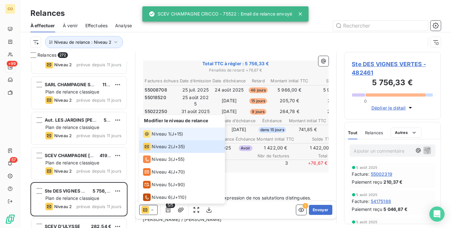
click at [161, 137] on div "Niveau 1" at bounding box center [156, 134] width 27 height 8
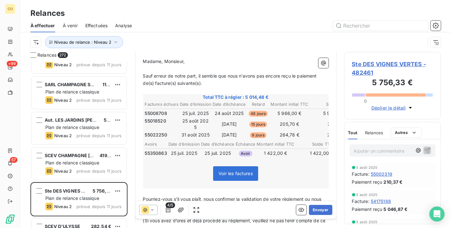
scroll to position [70, 0]
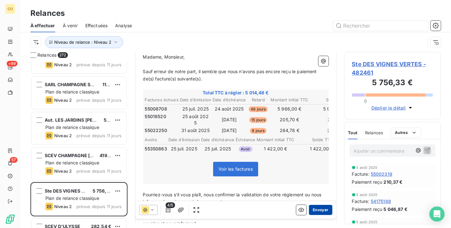
click at [319, 208] on button "Envoyer" at bounding box center [320, 210] width 23 height 10
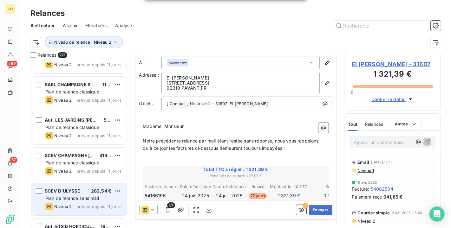
click at [86, 201] on div "Plan de relance sans mail" at bounding box center [83, 198] width 76 height 6
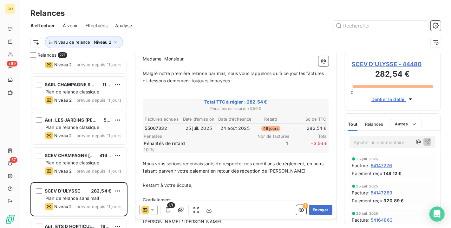
scroll to position [70, 0]
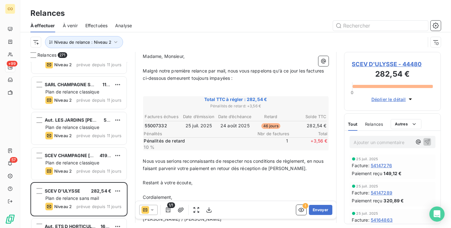
click at [152, 209] on icon at bounding box center [152, 210] width 6 height 6
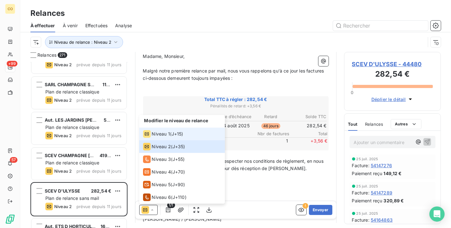
click at [162, 138] on div "Niveau 1" at bounding box center [156, 134] width 27 height 8
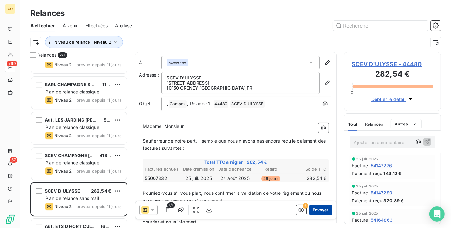
click at [319, 210] on button "Envoyer" at bounding box center [320, 210] width 23 height 10
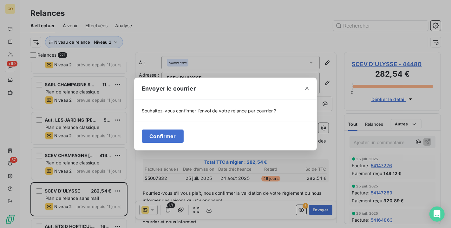
drag, startPoint x: 162, startPoint y: 140, endPoint x: 295, endPoint y: 93, distance: 141.4
click at [295, 93] on div "Envoyer le courrier Souhaitez-vous confirmer l’envoi de votre relance par courr…" at bounding box center [225, 114] width 183 height 73
click at [305, 89] on icon "button" at bounding box center [307, 88] width 6 height 6
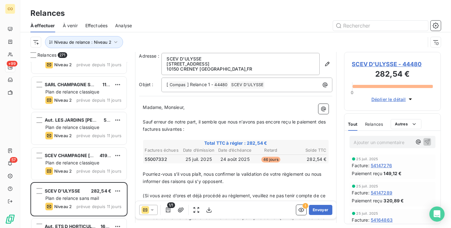
scroll to position [35, 0]
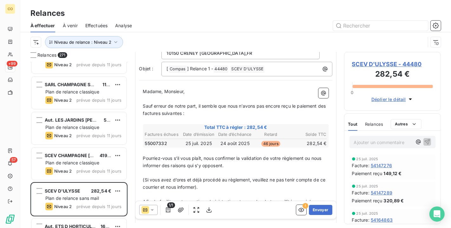
click at [367, 64] on span "SCEV D'ULYSSE - 44480" at bounding box center [392, 64] width 81 height 9
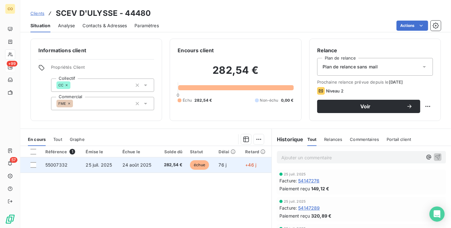
click at [155, 163] on td "24 août 2025" at bounding box center [139, 165] width 40 height 15
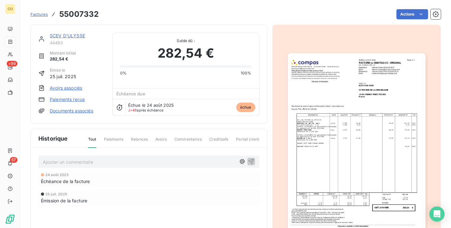
click at [357, 115] on img "button" at bounding box center [357, 150] width 138 height 195
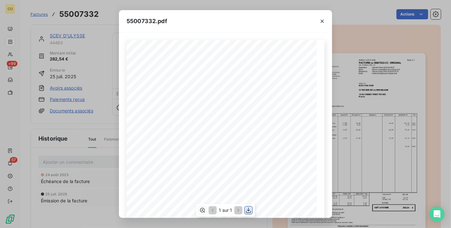
click at [250, 210] on icon "button" at bounding box center [248, 210] width 5 height 5
click at [219, 24] on div "55007332.pdf" at bounding box center [225, 21] width 213 height 22
click at [322, 19] on icon "button" at bounding box center [322, 21] width 6 height 6
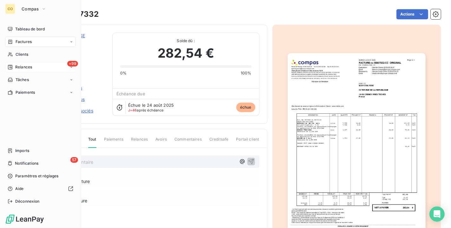
click at [24, 68] on span "Relances" at bounding box center [23, 67] width 17 height 6
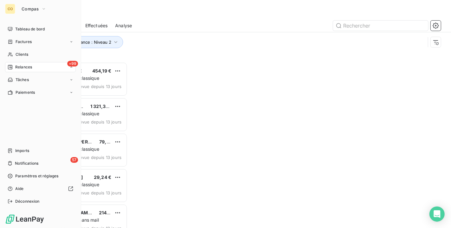
scroll to position [161, 91]
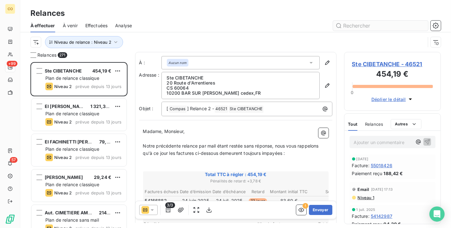
click at [368, 23] on input "text" at bounding box center [380, 26] width 95 height 10
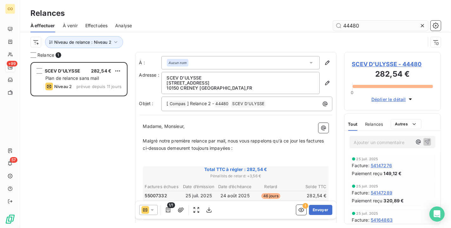
scroll to position [161, 91]
type input "44480"
click at [181, 211] on icon "button" at bounding box center [181, 210] width 6 height 6
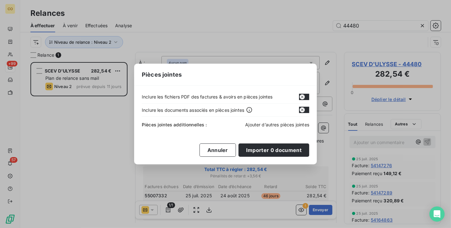
click at [291, 124] on span "Ajouter d’autres pièces jointes" at bounding box center [277, 124] width 64 height 5
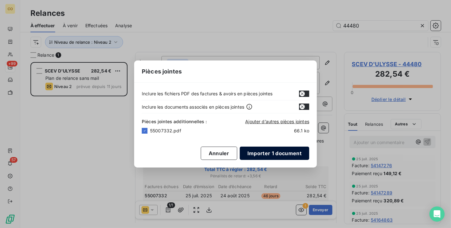
click at [271, 156] on button "Importer 1 document" at bounding box center [274, 153] width 69 height 13
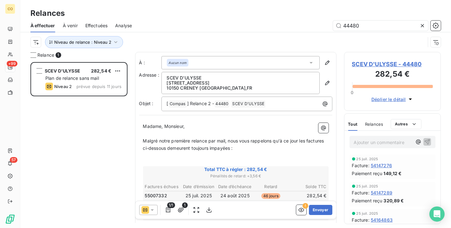
click at [150, 209] on icon at bounding box center [152, 210] width 6 height 6
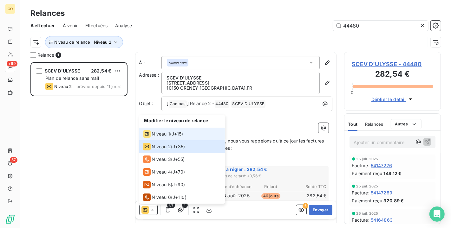
click at [165, 135] on span "Niveau 1" at bounding box center [161, 134] width 18 height 6
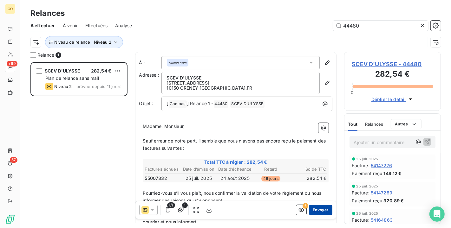
click at [321, 210] on button "Envoyer" at bounding box center [320, 210] width 23 height 10
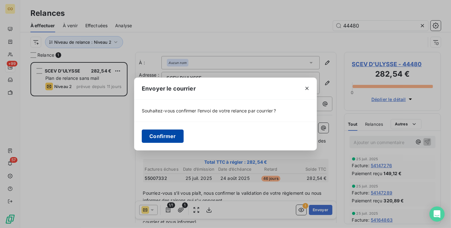
click at [177, 139] on button "Confirmer" at bounding box center [163, 136] width 42 height 13
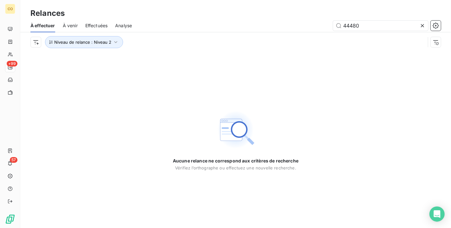
click at [421, 27] on icon at bounding box center [422, 25] width 3 height 3
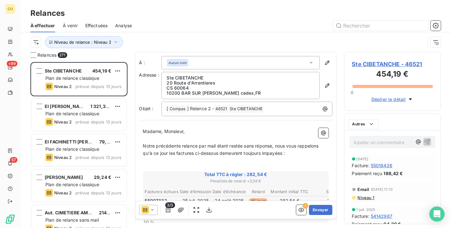
scroll to position [161, 91]
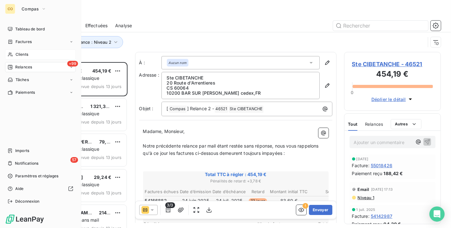
click at [30, 54] on div "Clients" at bounding box center [40, 55] width 71 height 10
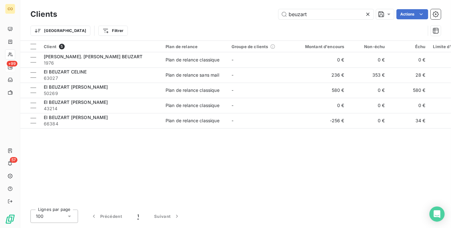
drag, startPoint x: 312, startPoint y: 14, endPoint x: 202, endPoint y: 14, distance: 109.8
click at [202, 14] on div "beuzart Actions" at bounding box center [253, 14] width 376 height 10
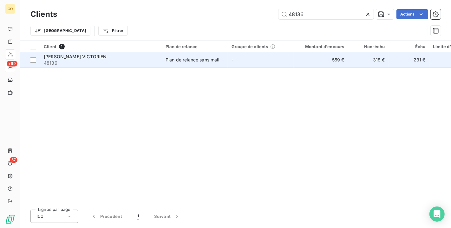
type input "48136"
click at [218, 65] on td "Plan de relance sans mail" at bounding box center [195, 59] width 66 height 15
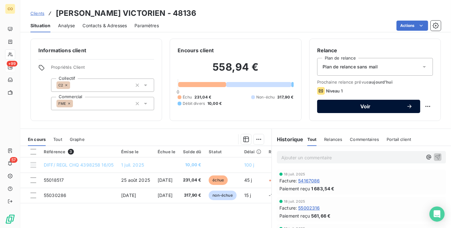
click at [385, 111] on button "Voir" at bounding box center [368, 106] width 103 height 13
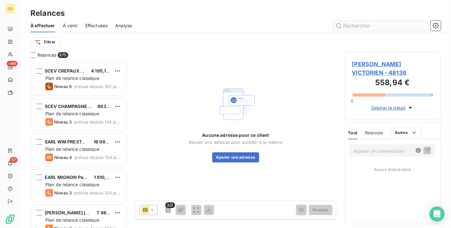
scroll to position [161, 91]
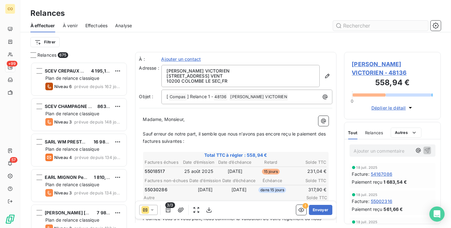
click at [355, 27] on input "text" at bounding box center [380, 26] width 95 height 10
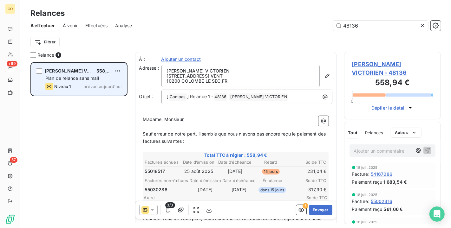
type input "48136"
click at [123, 69] on div "EI DEVAUX VICTORIEN 558,94 € Plan de relance sans mail Niveau 1 prévue aujourd’…" at bounding box center [78, 79] width 95 height 32
click at [118, 71] on html "CO +99 57 Relances À effectuer À venir Effectuées Analyse 48136 Filtrer Relance…" at bounding box center [225, 114] width 451 height 228
click at [107, 81] on div "Replanifier cette action" at bounding box center [90, 84] width 57 height 10
select select "9"
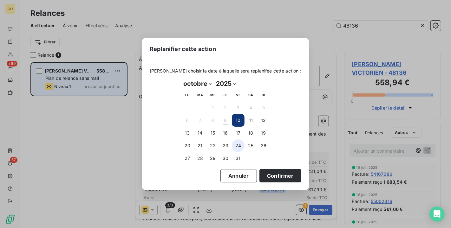
click at [240, 146] on button "24" at bounding box center [238, 146] width 13 height 13
click at [270, 179] on button "Confirmer" at bounding box center [281, 175] width 42 height 13
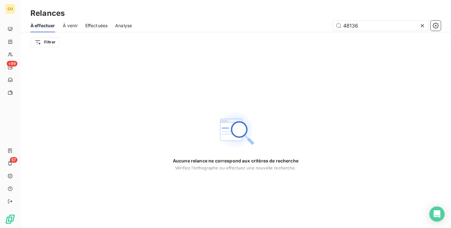
click at [423, 26] on icon at bounding box center [422, 25] width 3 height 3
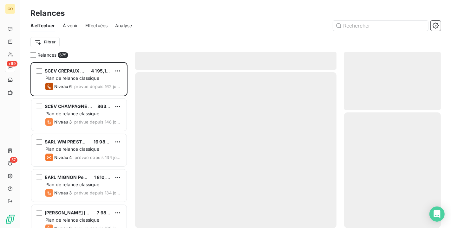
scroll to position [161, 91]
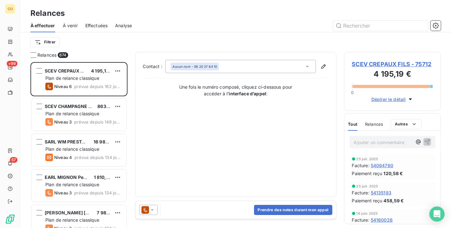
click at [104, 25] on span "Effectuées" at bounding box center [96, 26] width 23 height 6
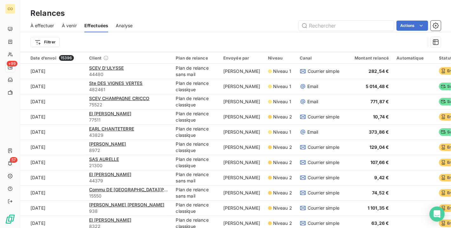
drag, startPoint x: 231, startPoint y: 3, endPoint x: 241, endPoint y: 0, distance: 11.2
click at [231, 3] on div "Relances À effectuer À venir Effectuées Analyse Actions Filtrer" at bounding box center [235, 26] width 431 height 52
